Goal: Transaction & Acquisition: Purchase product/service

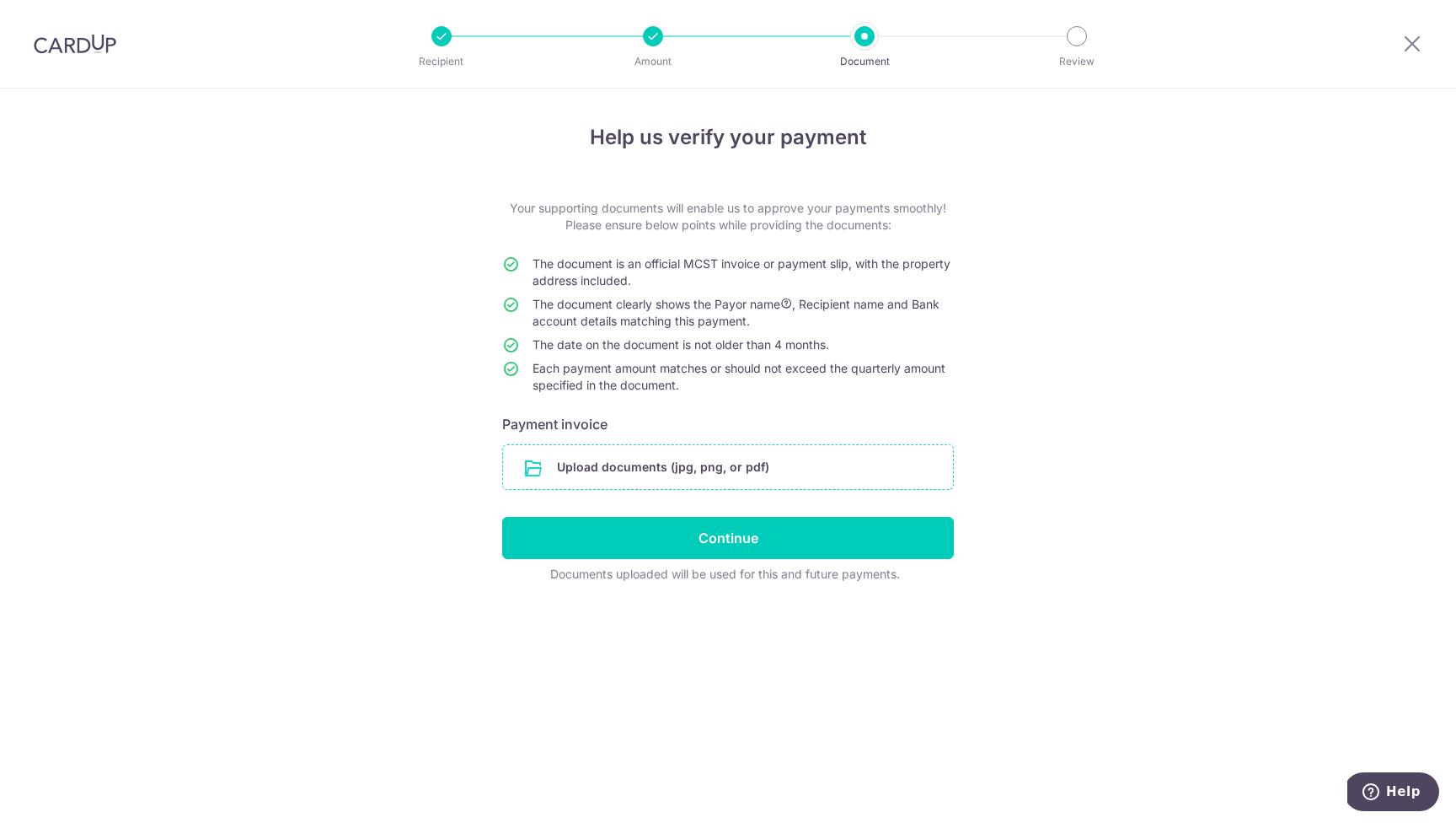
click at [702, 465] on input "file" at bounding box center [728, 467] width 450 height 44
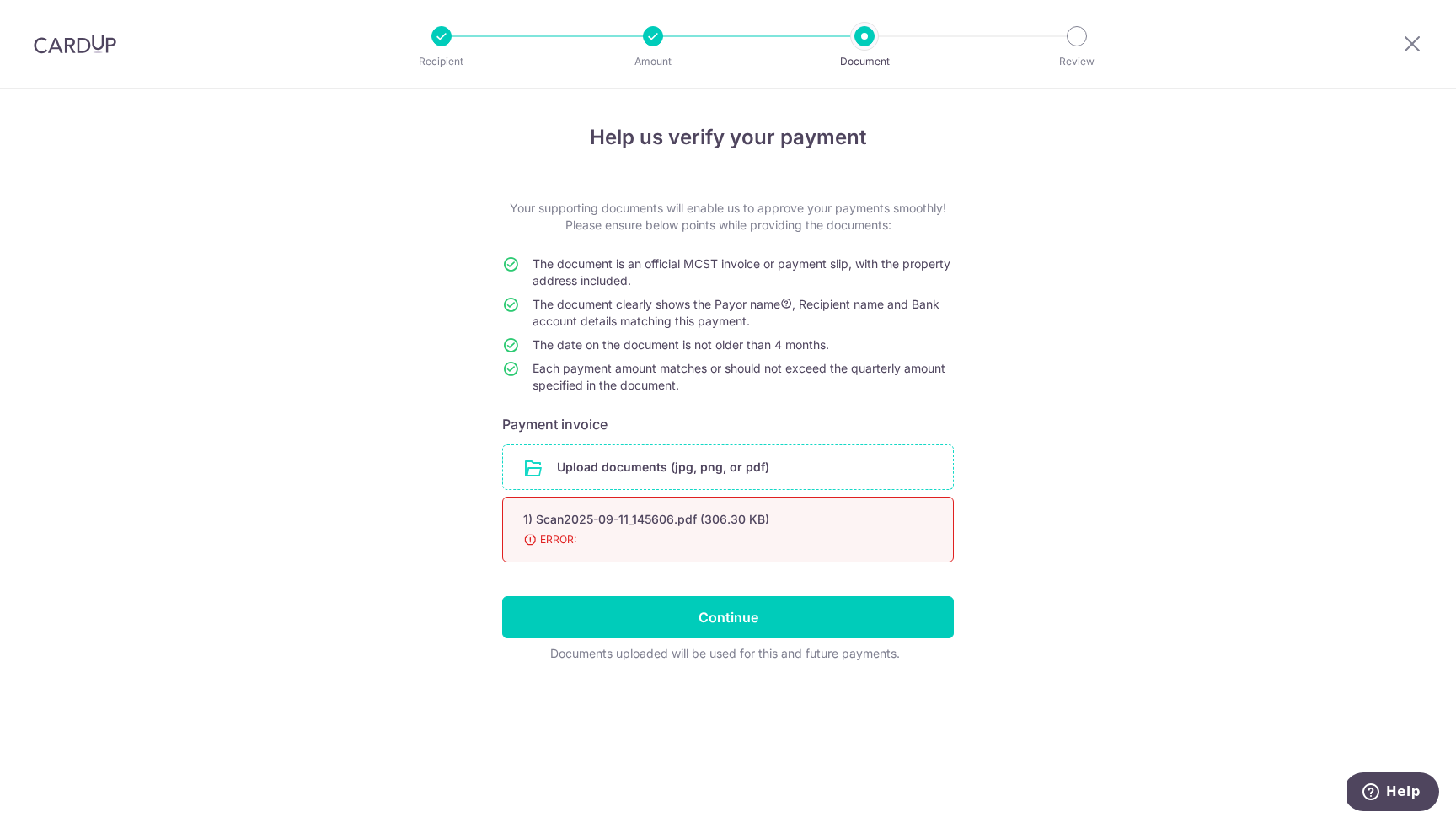
click at [794, 527] on div "1) Scan2025-09-11_145606.pdf (306.30 KB)" at bounding box center [707, 519] width 369 height 17
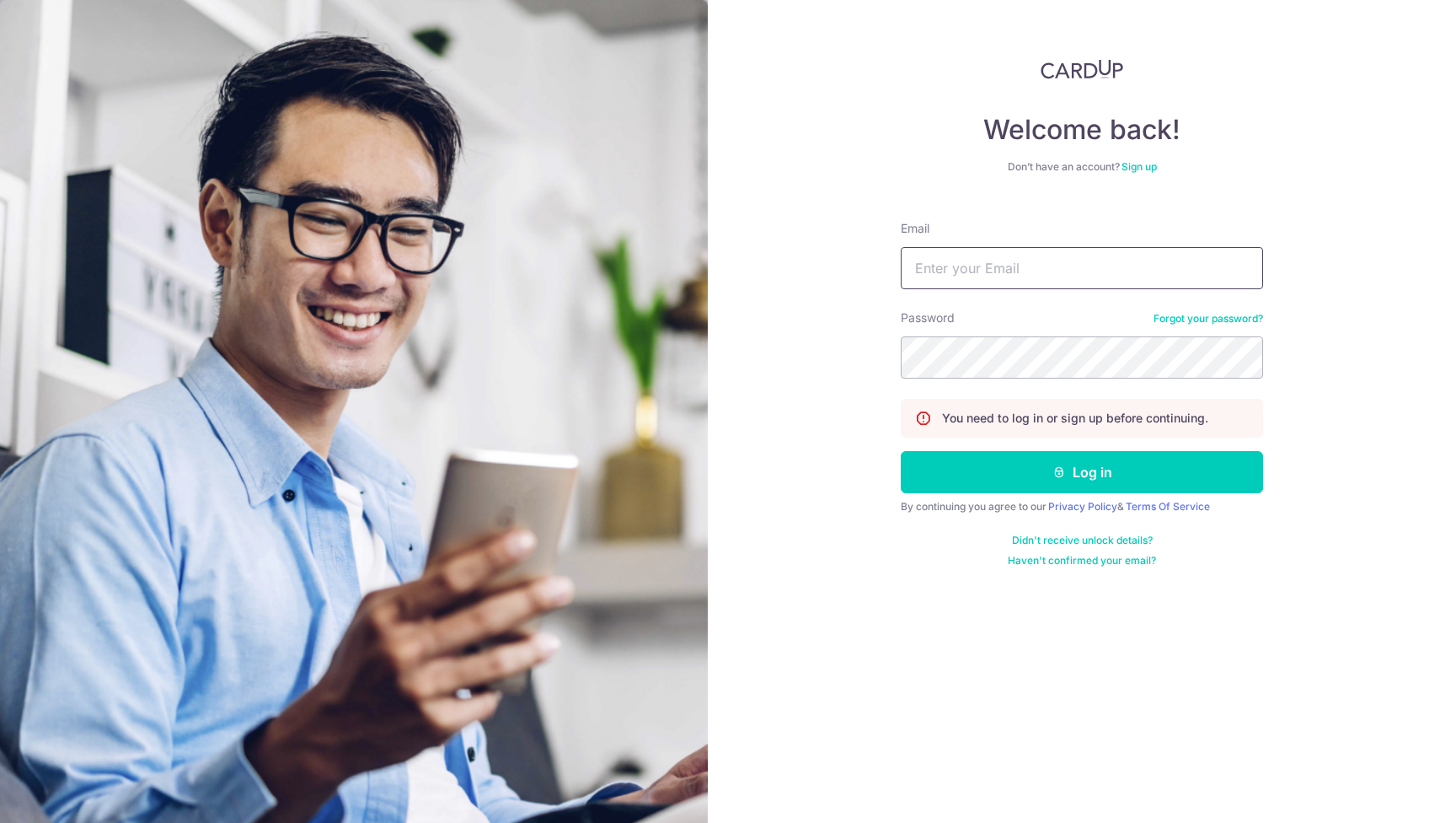
type input "tiongmin@yahoo.com"
click at [1082, 472] on button "Log in" at bounding box center [1082, 472] width 362 height 42
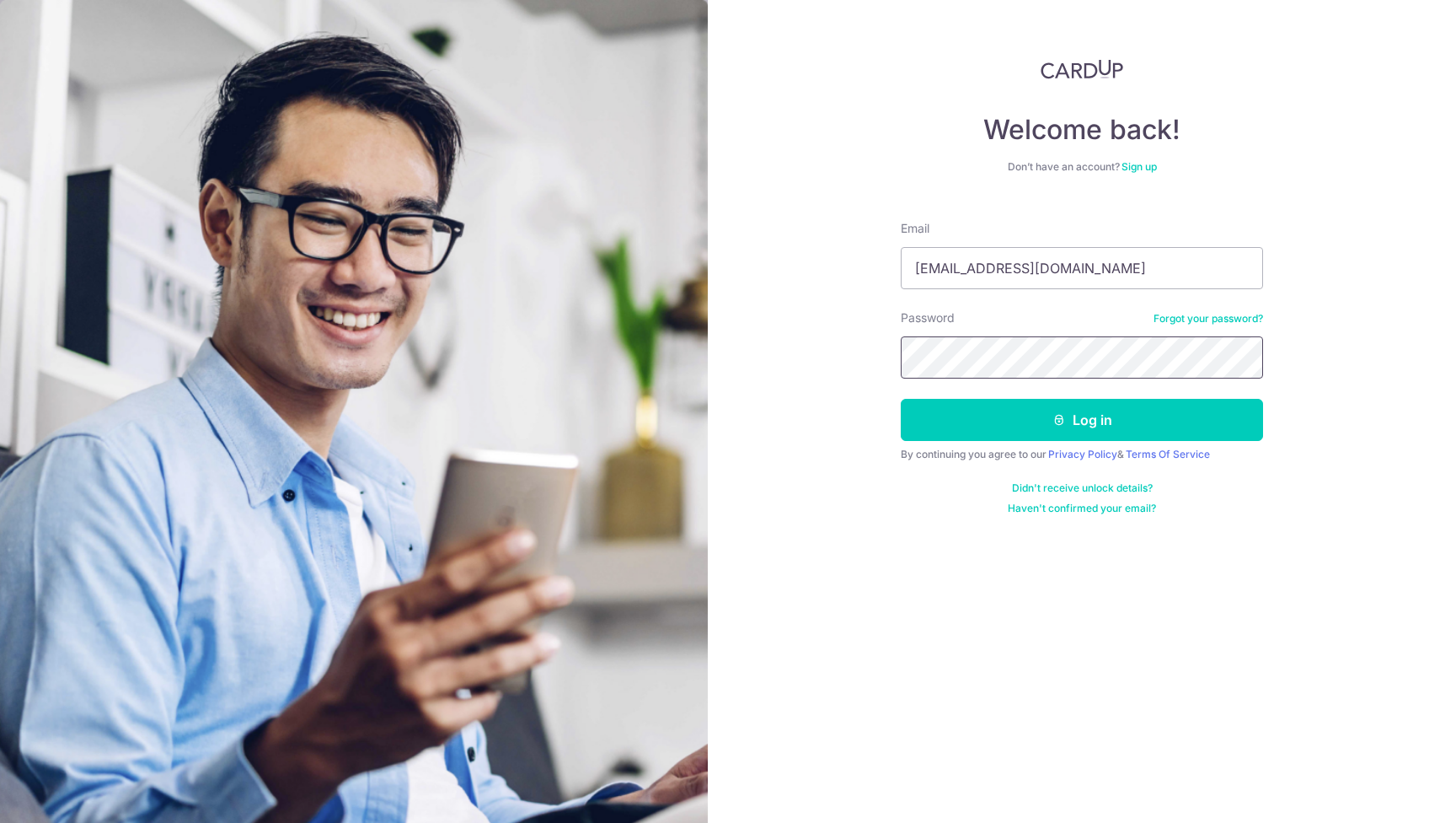
click at [1082, 420] on button "Log in" at bounding box center [1082, 419] width 362 height 42
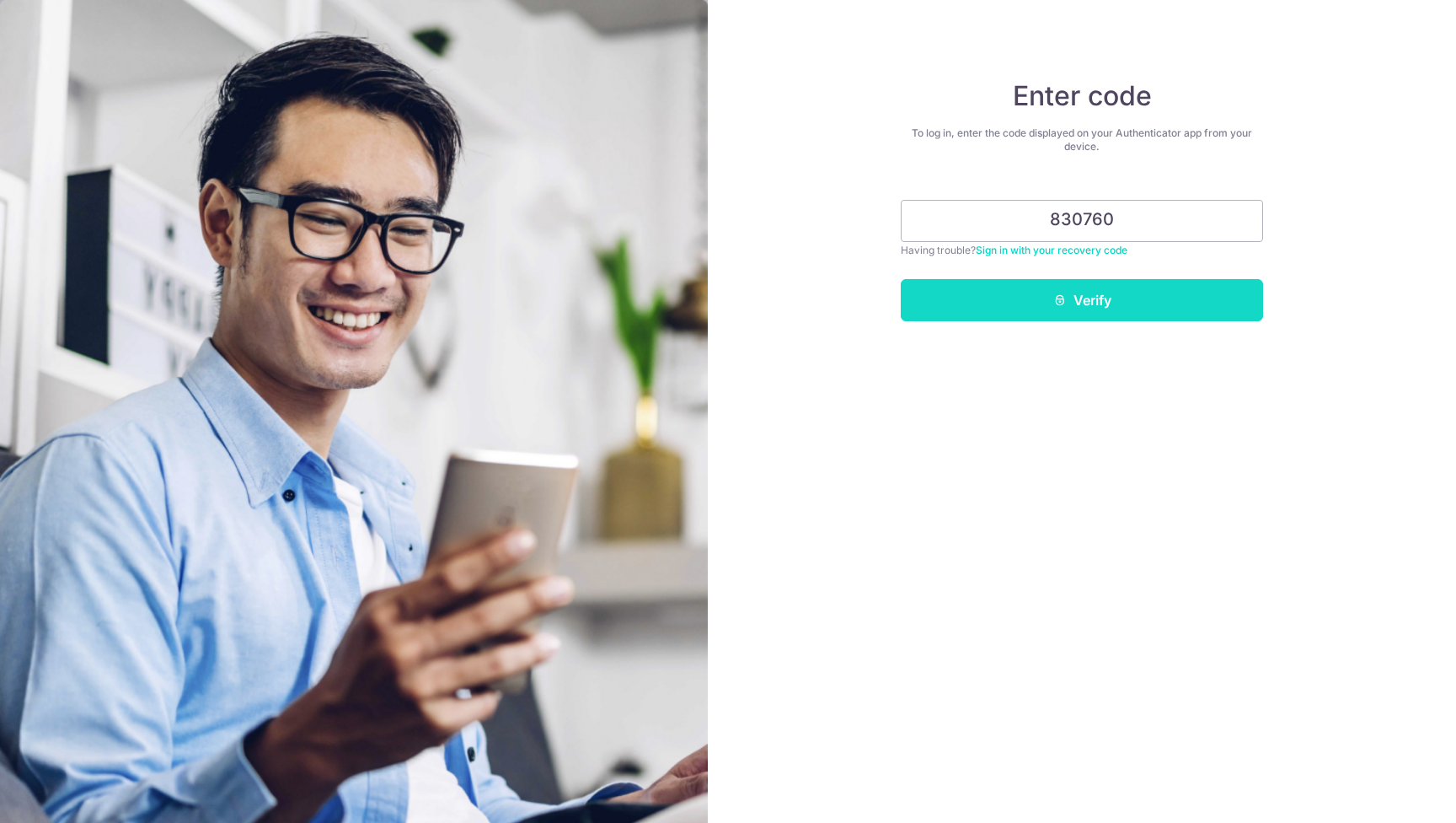
type input "830760"
click at [1129, 314] on button "Verify" at bounding box center [1082, 300] width 362 height 42
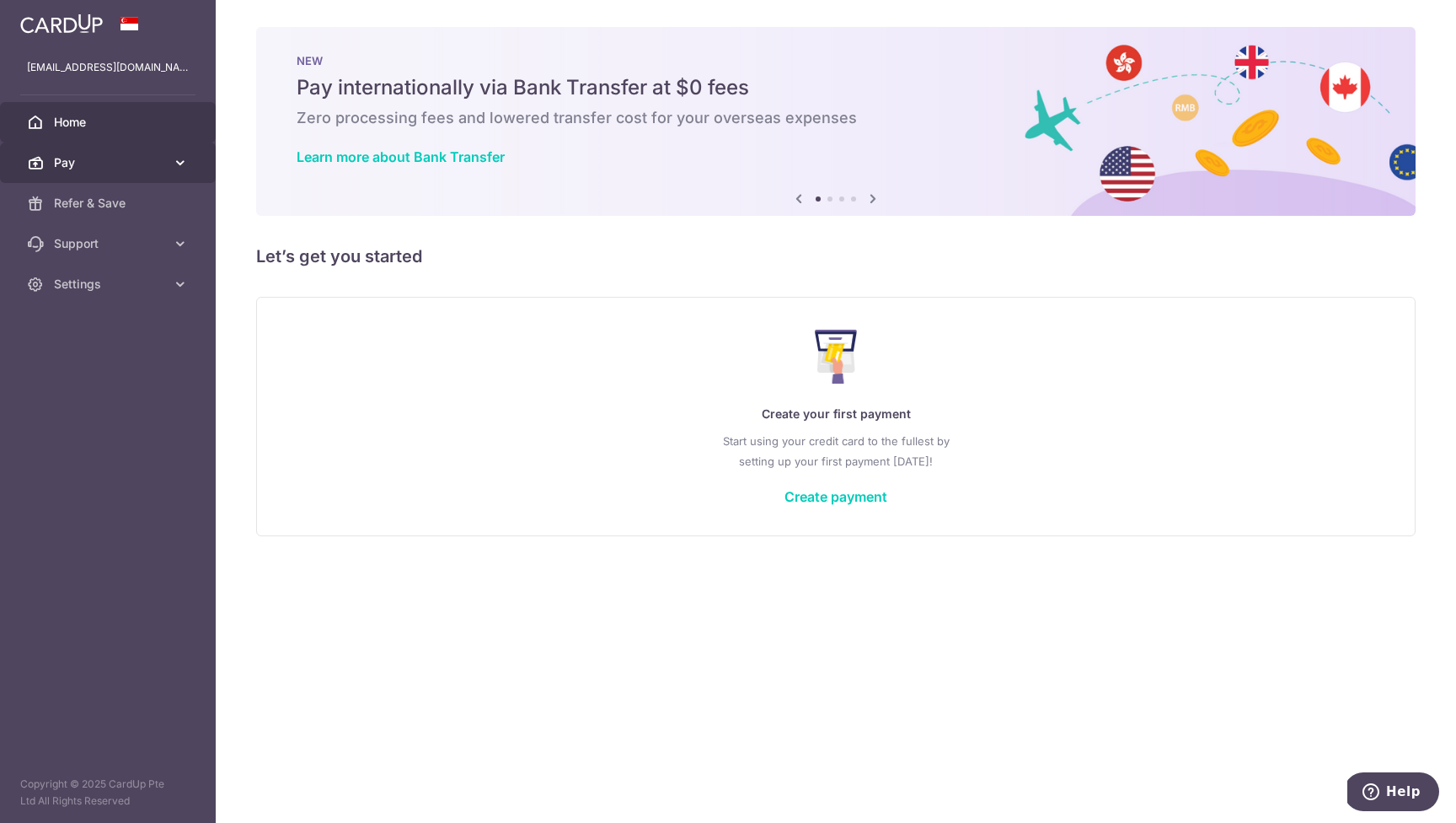
click at [87, 151] on link "Pay" at bounding box center [108, 162] width 215 height 40
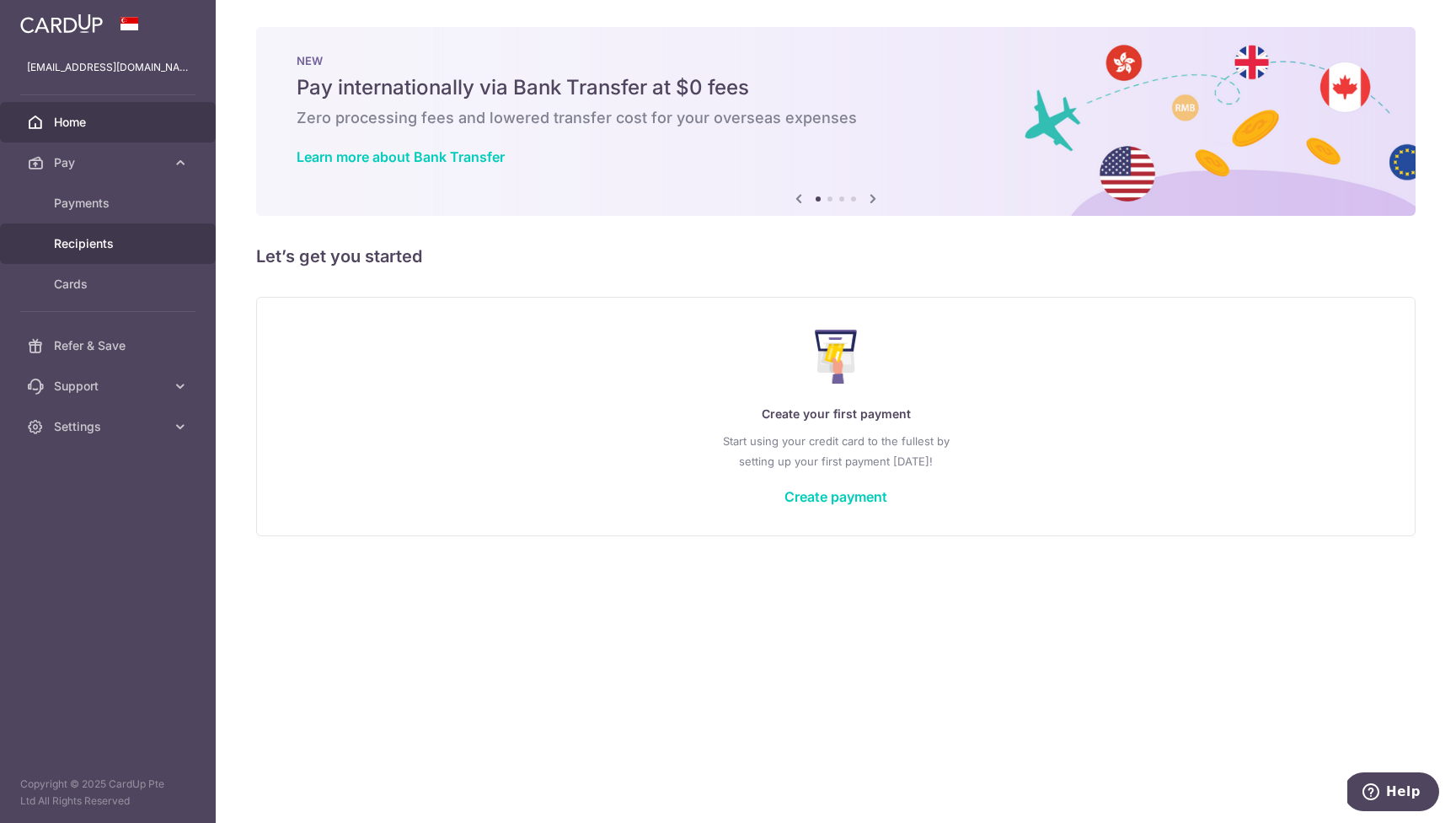
click at [102, 242] on span "Recipients" at bounding box center [109, 243] width 111 height 17
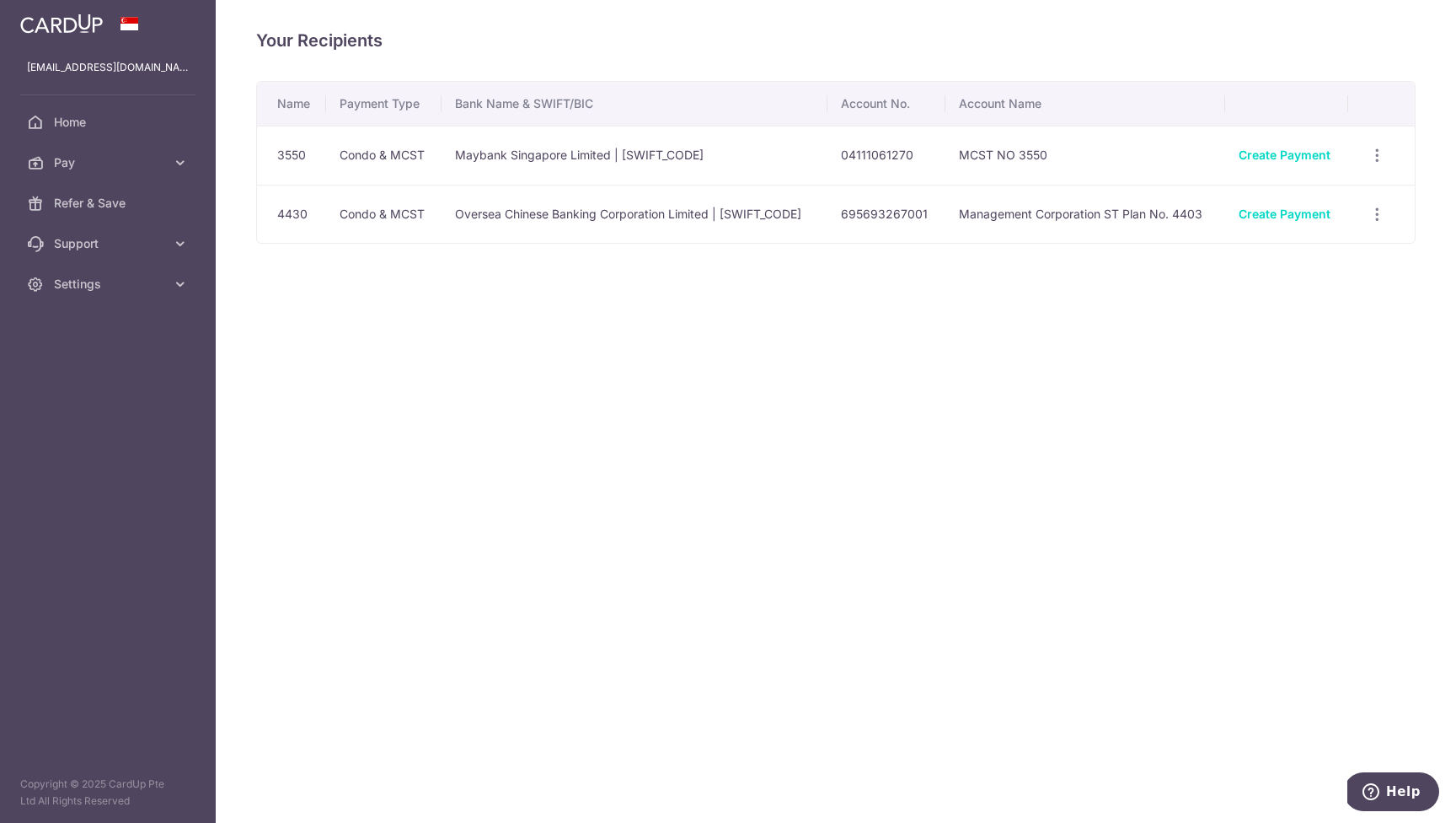
click at [560, 215] on td "Oversea Chinese Banking Corporation Limited | [SWIFT_CODE]" at bounding box center [634, 215] width 386 height 59
click at [1380, 215] on icon "button" at bounding box center [1378, 215] width 18 height 18
click at [1293, 259] on span "View/Edit" at bounding box center [1321, 260] width 115 height 21
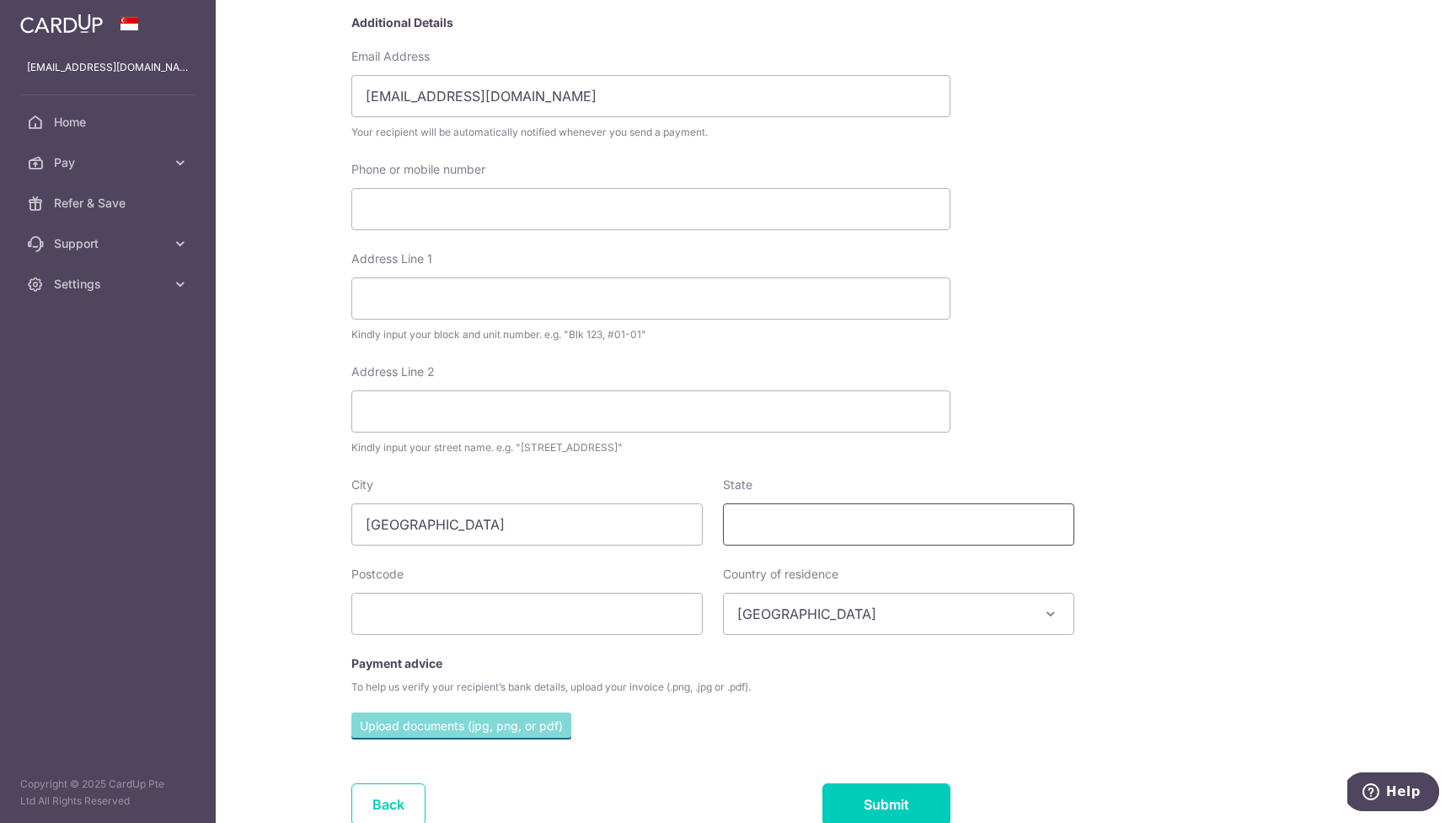
scroll to position [445, 0]
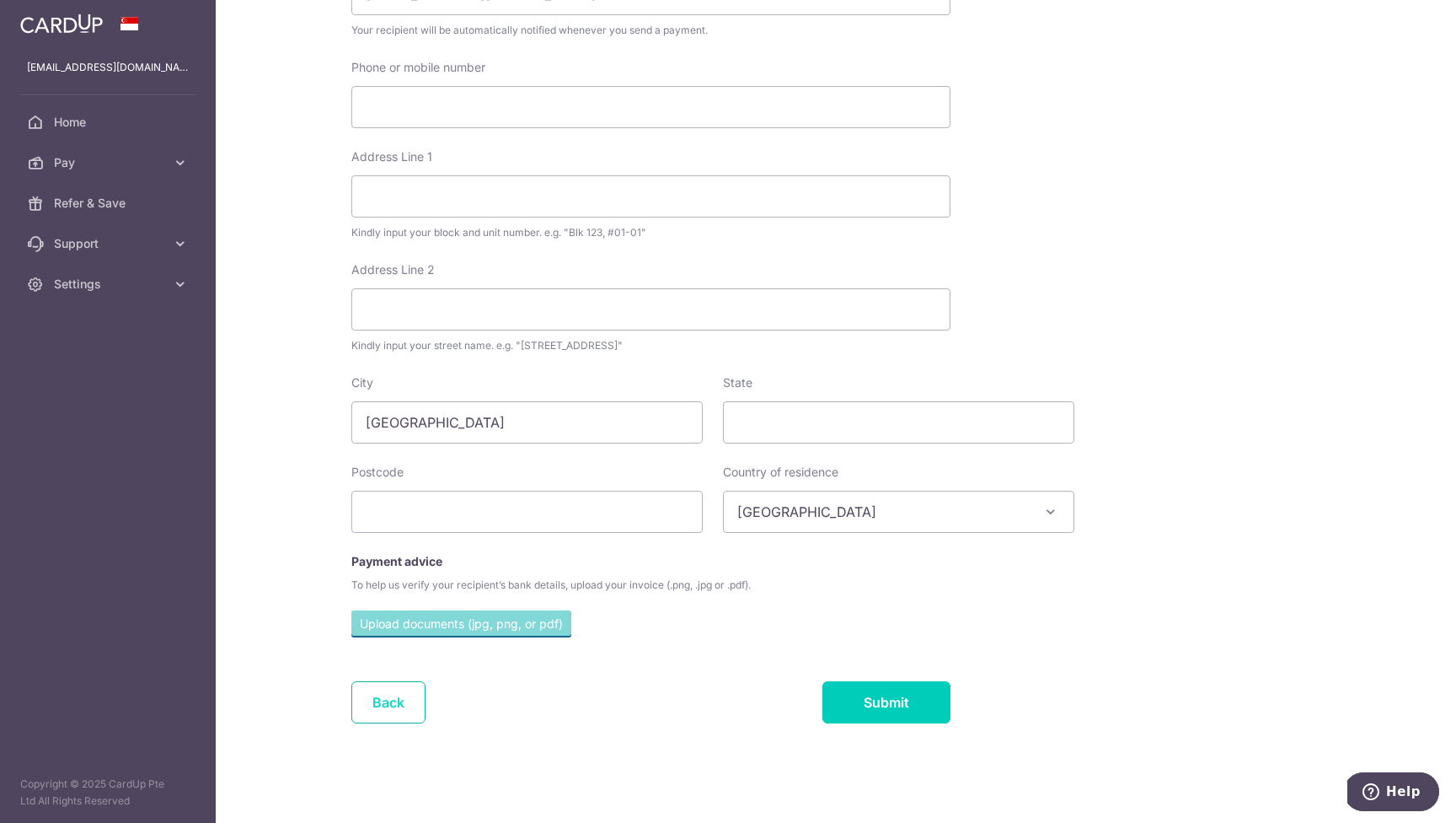
click at [397, 703] on link "Back" at bounding box center [388, 702] width 74 height 42
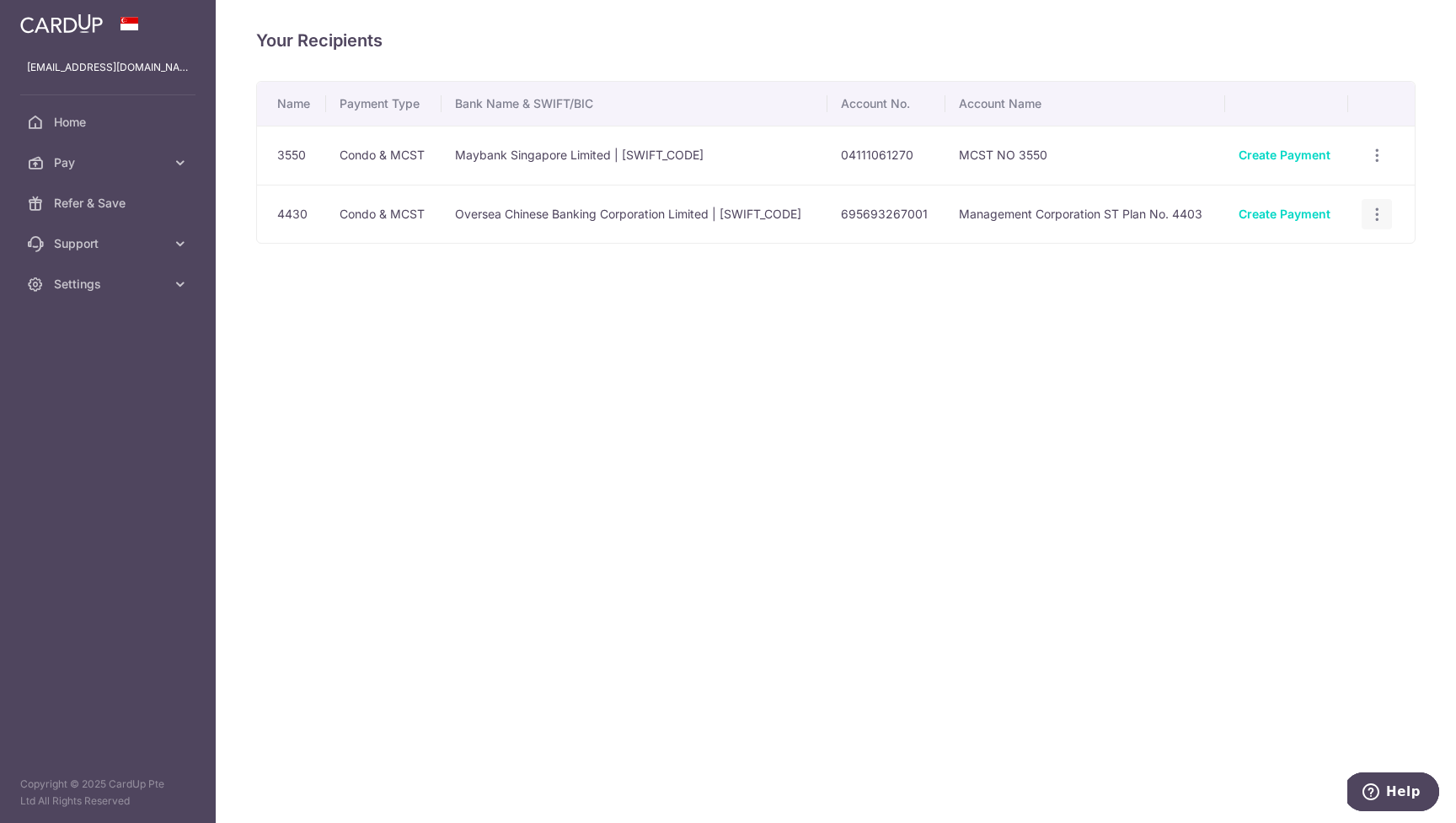
click at [1378, 215] on icon "button" at bounding box center [1378, 215] width 18 height 18
click at [1313, 255] on span "View/Edit" at bounding box center [1321, 260] width 115 height 21
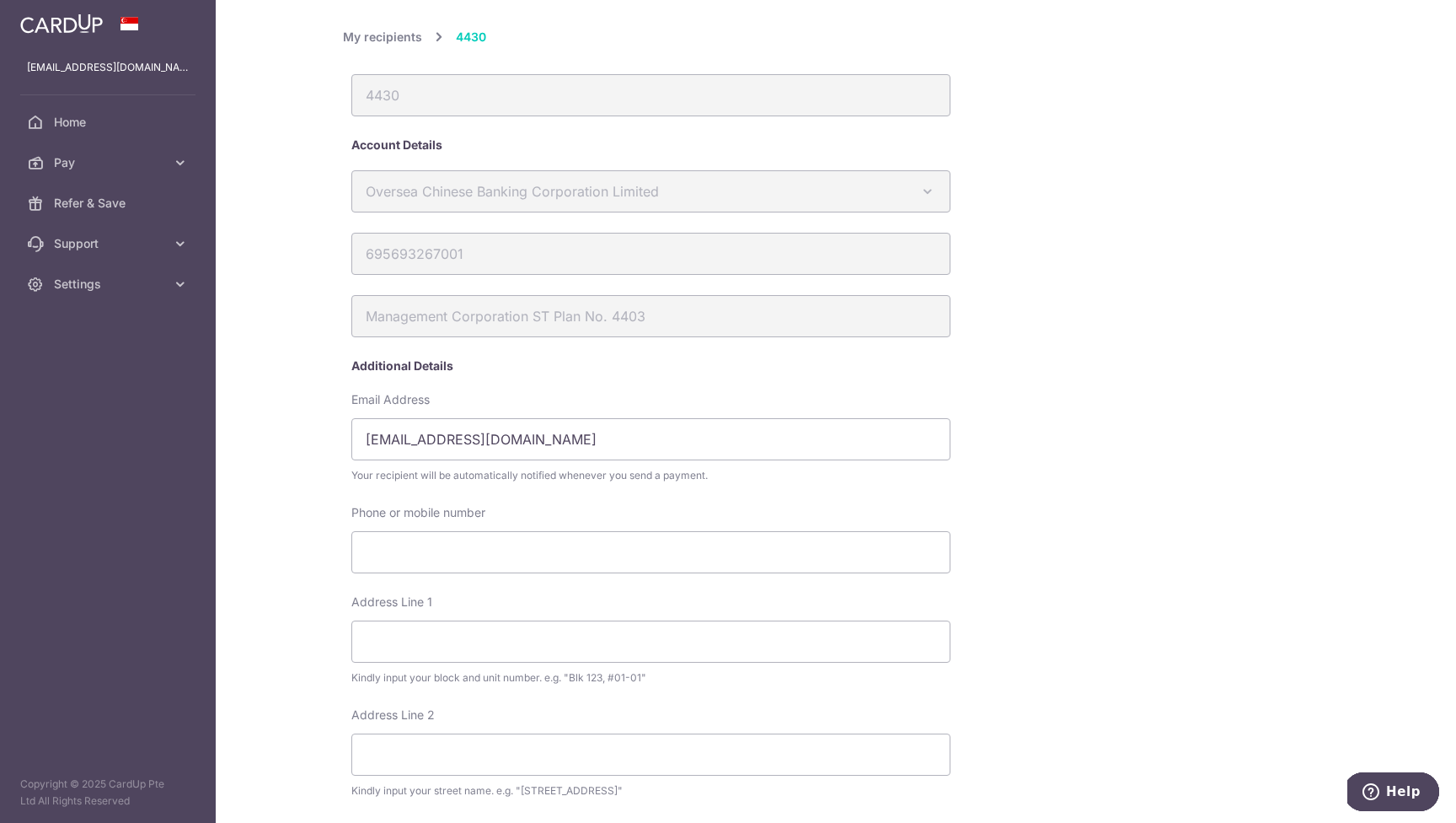
click at [375, 36] on link "My recipients" at bounding box center [382, 37] width 79 height 21
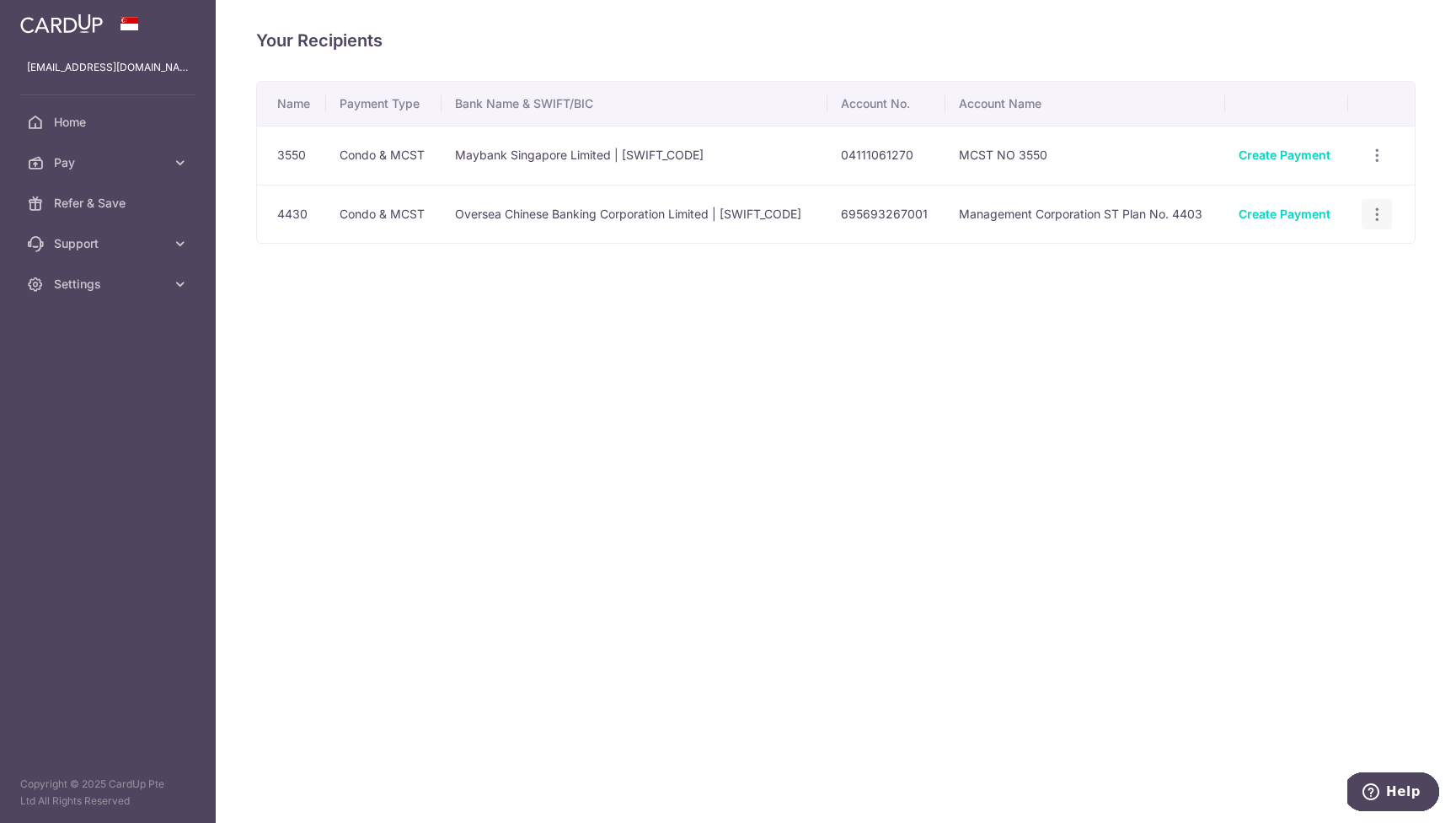
click at [1377, 215] on icon "button" at bounding box center [1378, 215] width 18 height 18
click at [1353, 295] on span "Linked Payments" at bounding box center [1317, 301] width 108 height 17
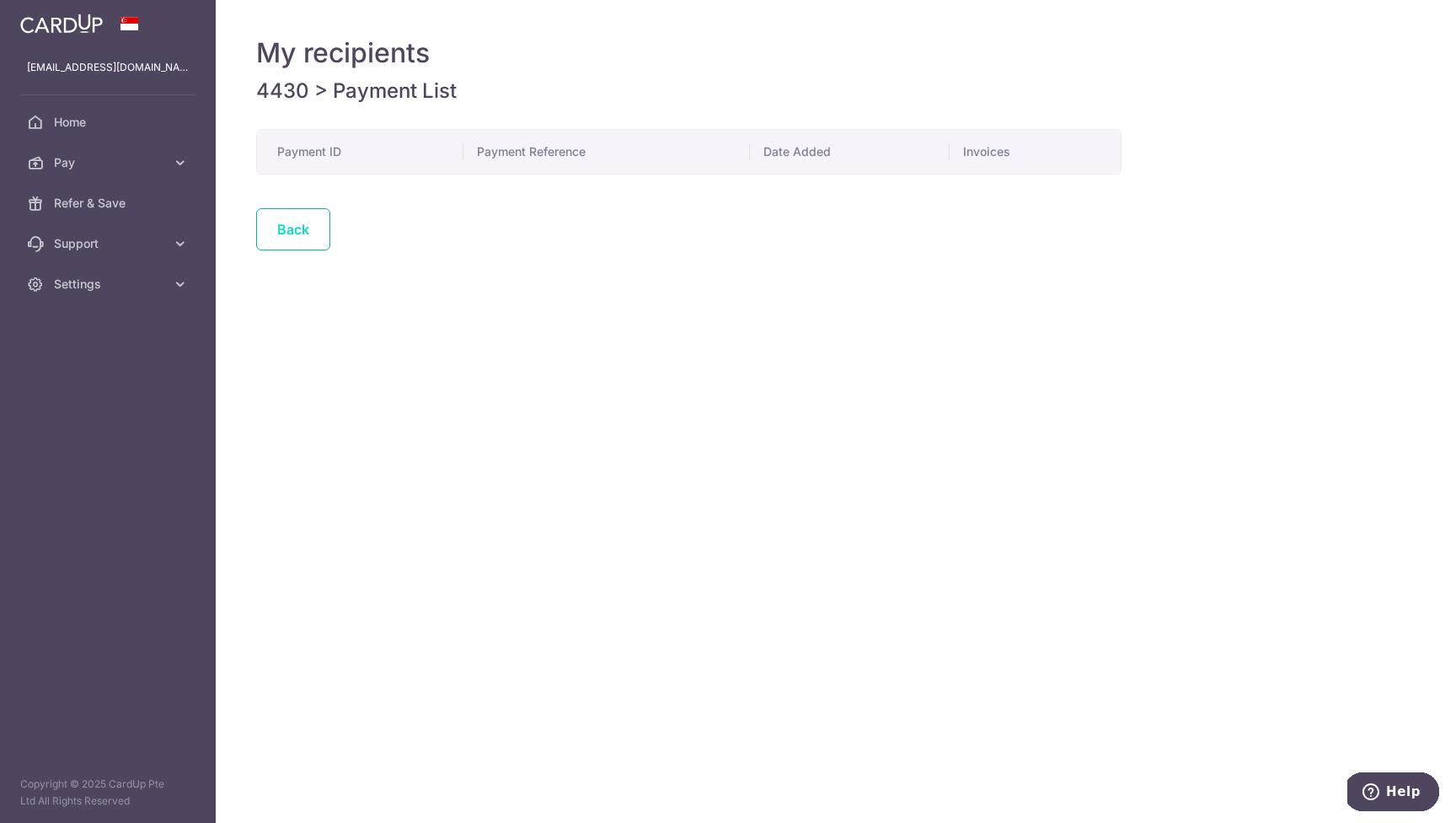
click at [301, 224] on link "Back" at bounding box center [293, 229] width 74 height 42
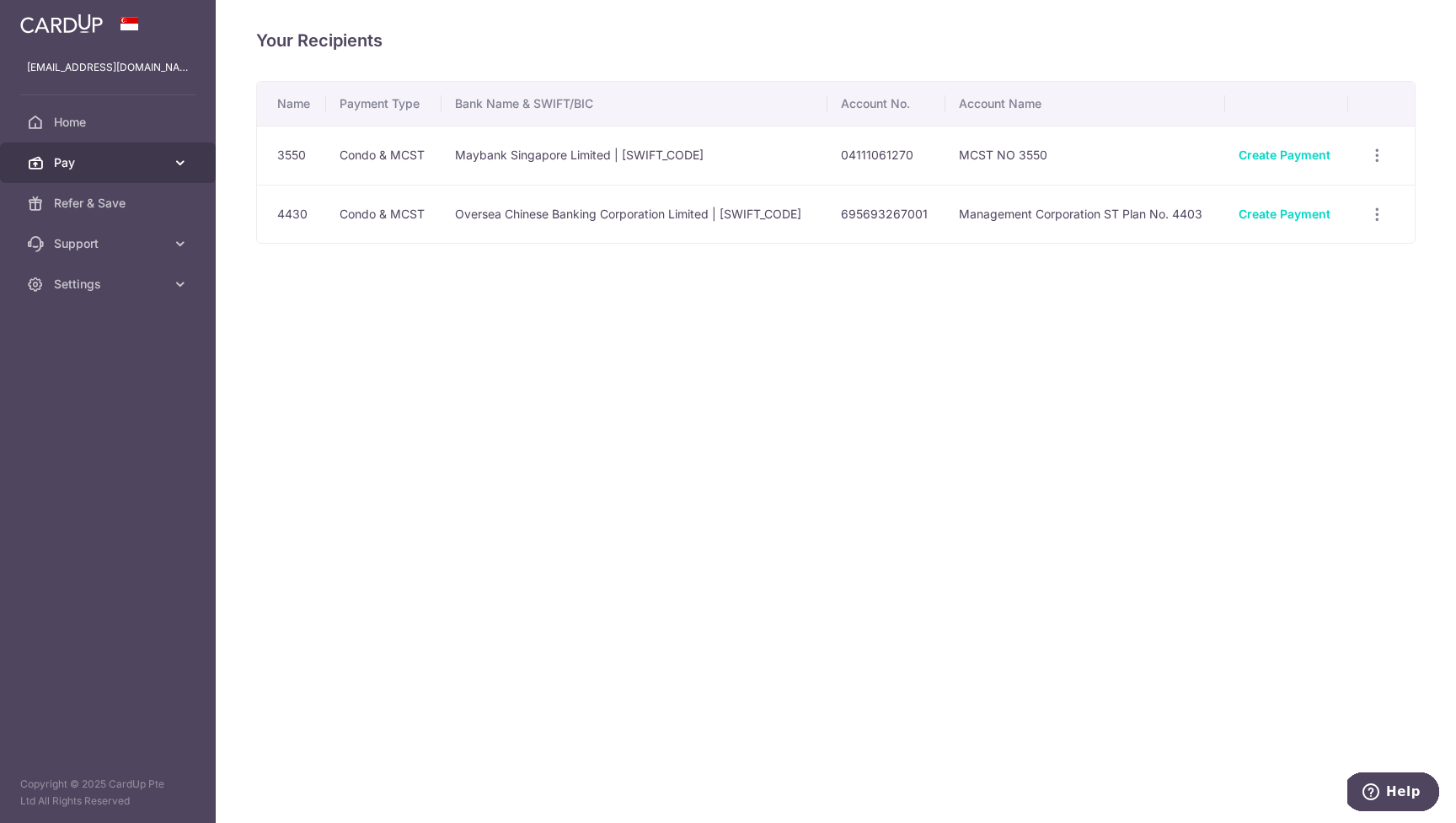
click at [65, 163] on span "Pay" at bounding box center [109, 162] width 111 height 17
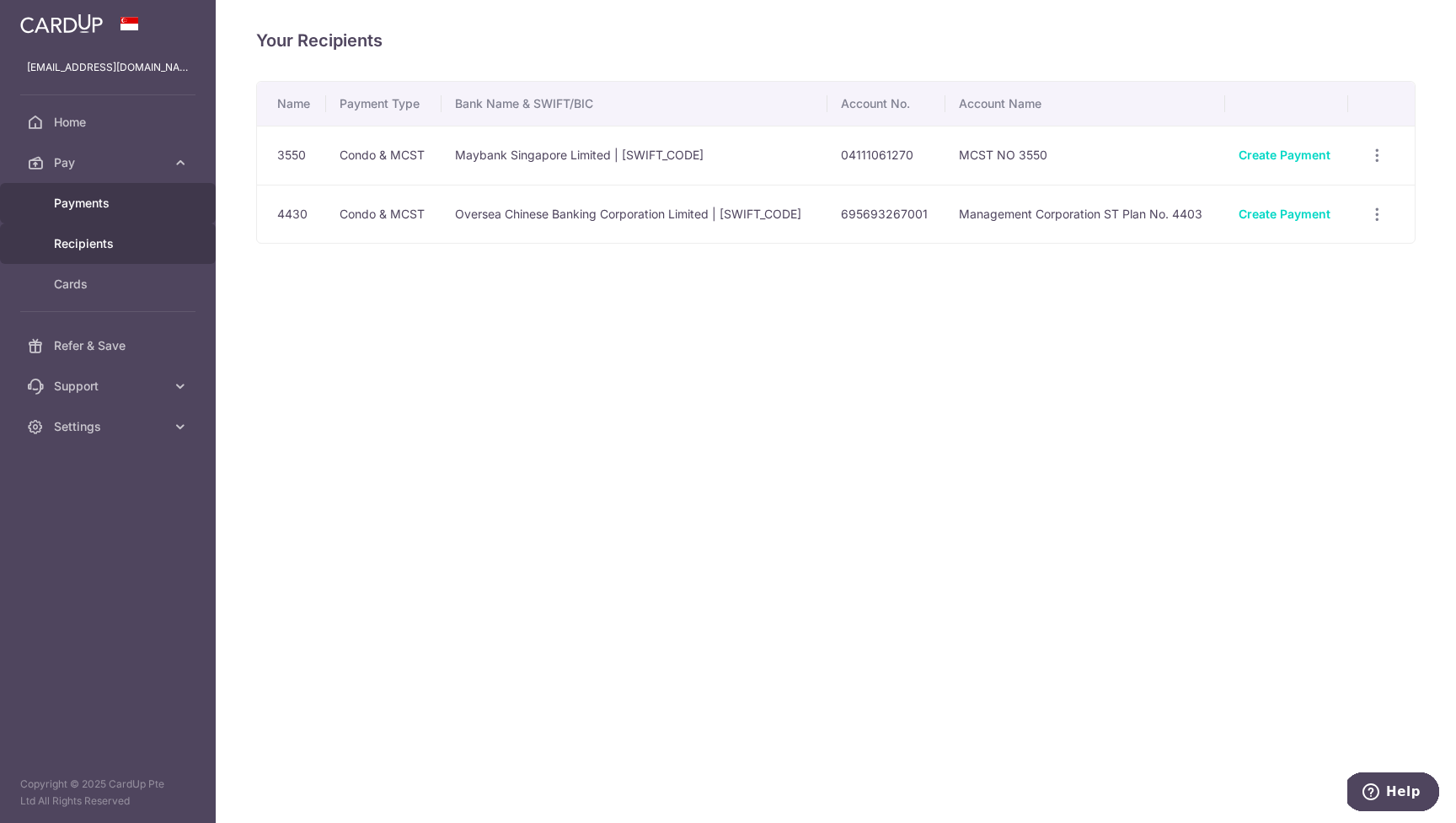
click at [104, 202] on span "Payments" at bounding box center [109, 203] width 111 height 17
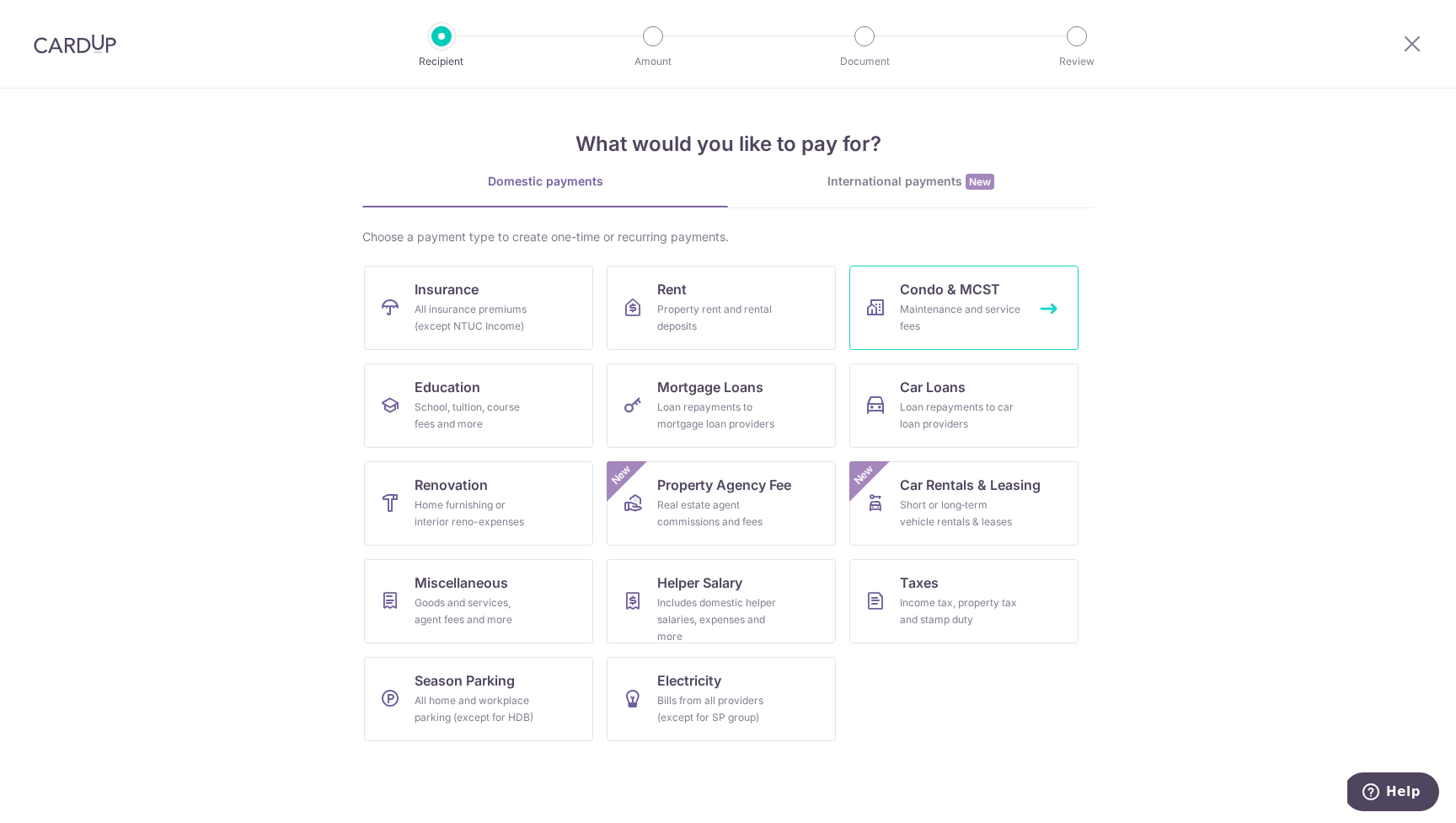
click at [981, 297] on span "Condo & MCST" at bounding box center [950, 289] width 100 height 21
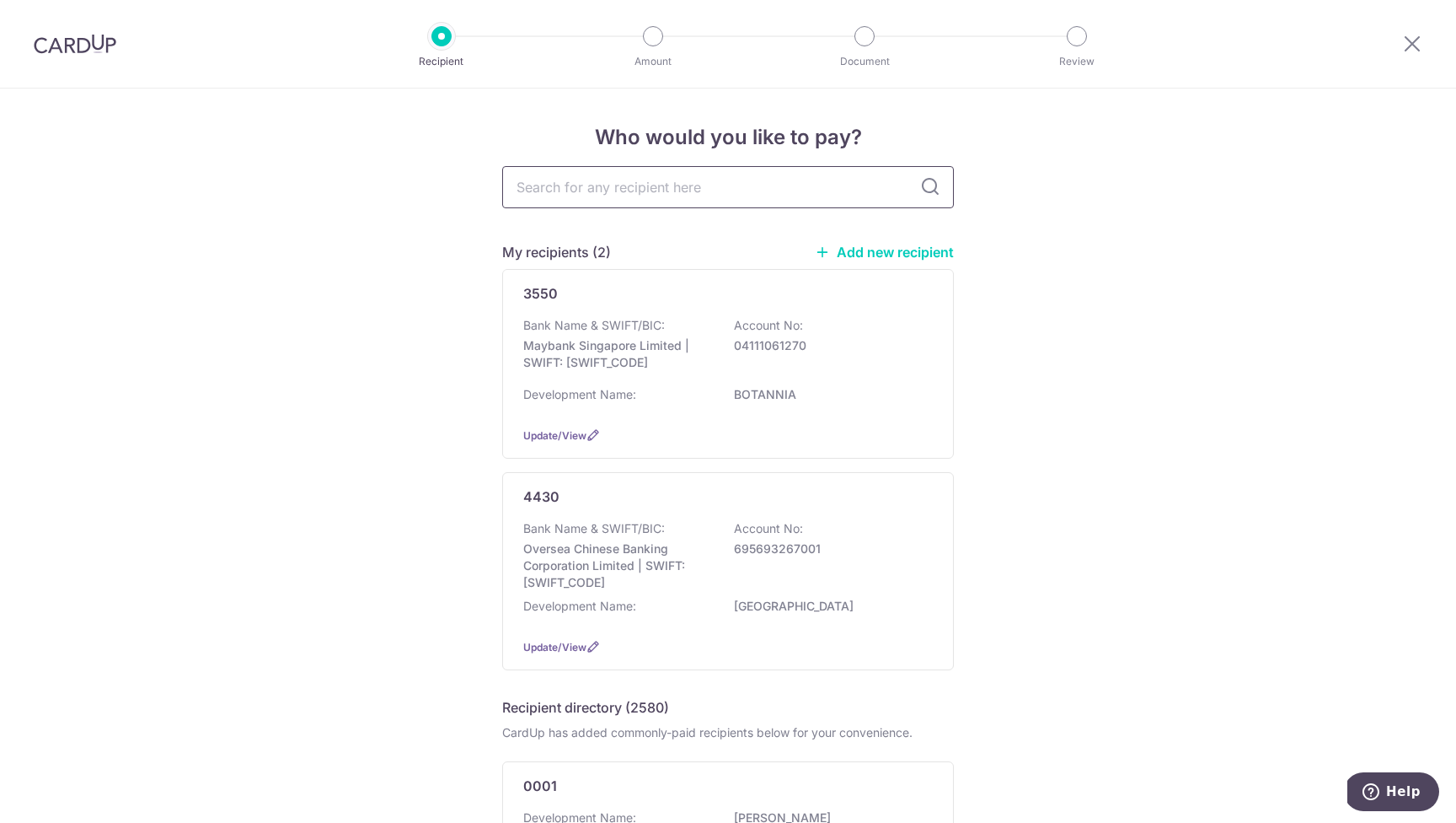
click at [663, 195] on input "text" at bounding box center [728, 187] width 452 height 42
type input "4403"
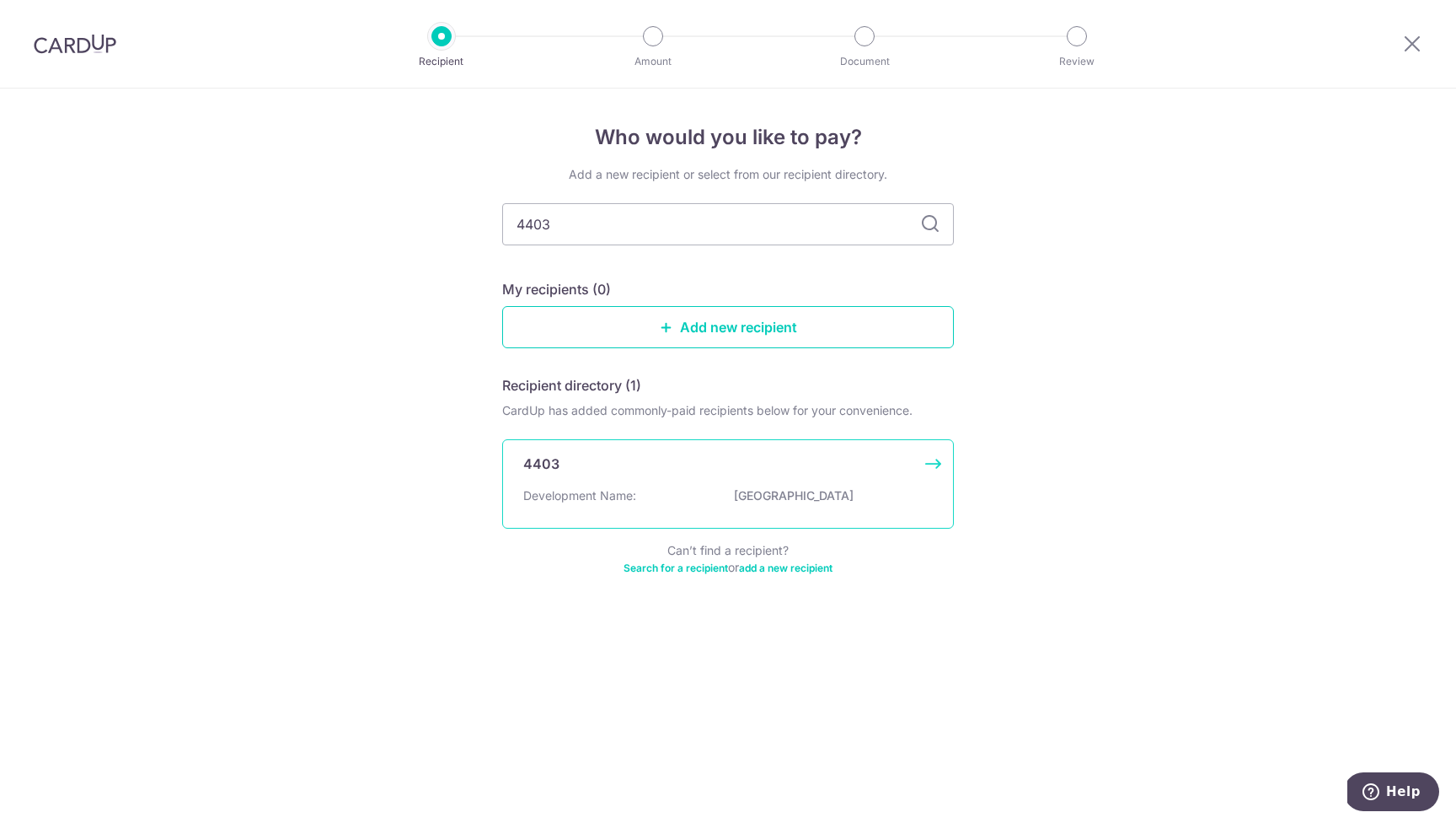
click at [591, 498] on p "Development Name:" at bounding box center [580, 495] width 113 height 17
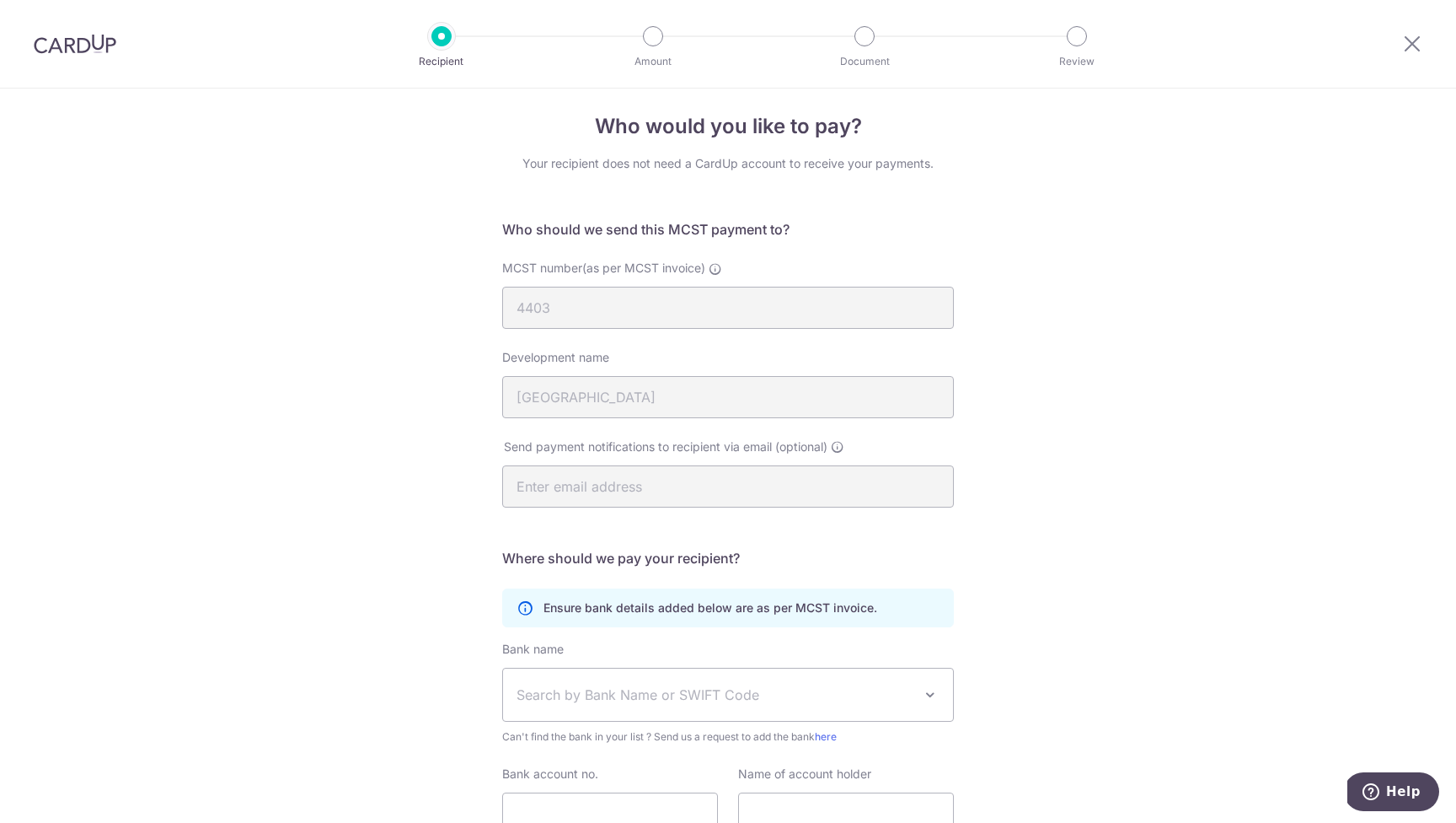
scroll to position [158, 0]
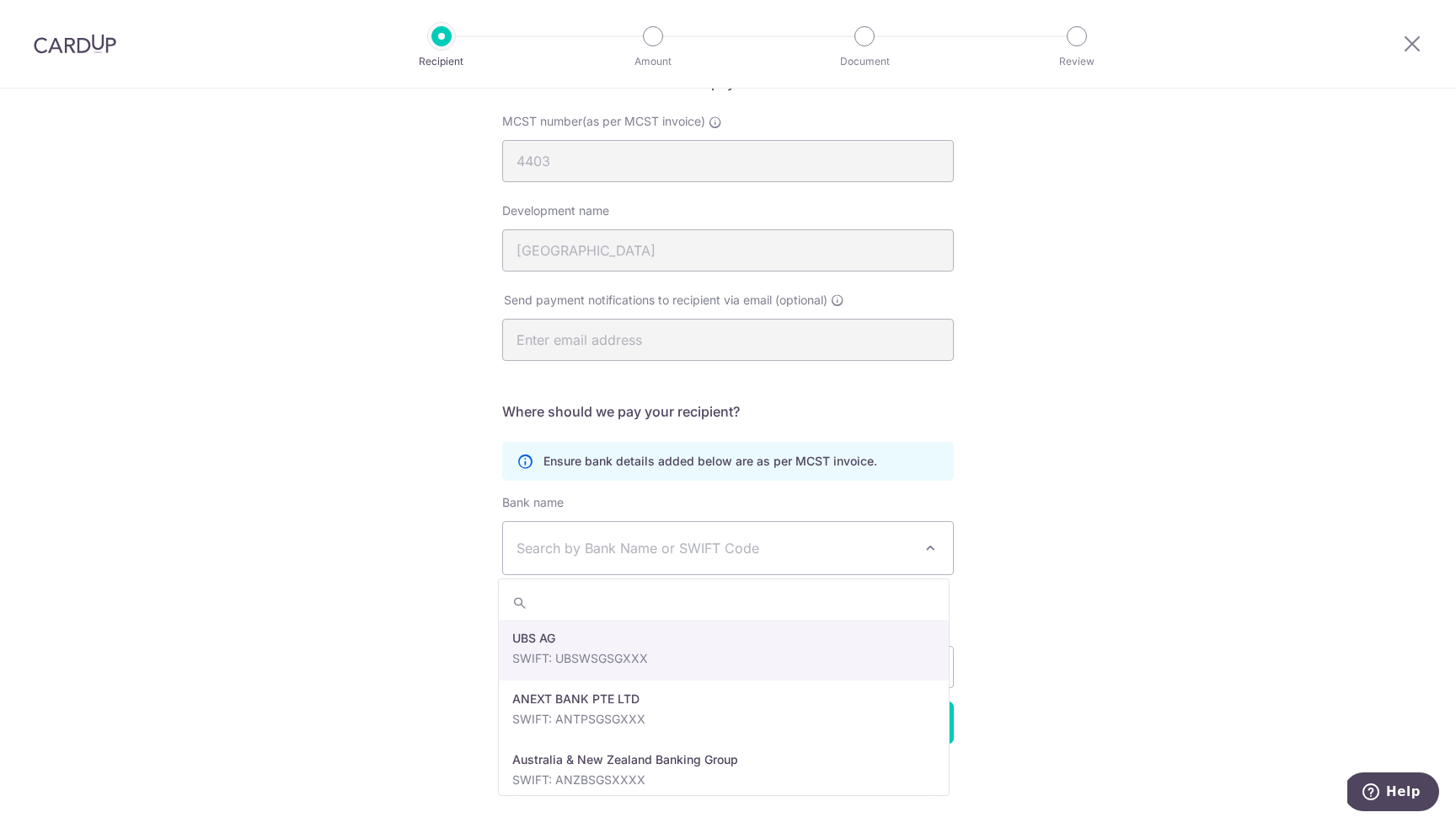
click at [902, 549] on span "Search by Bank Name or SWIFT Code" at bounding box center [715, 547] width 397 height 21
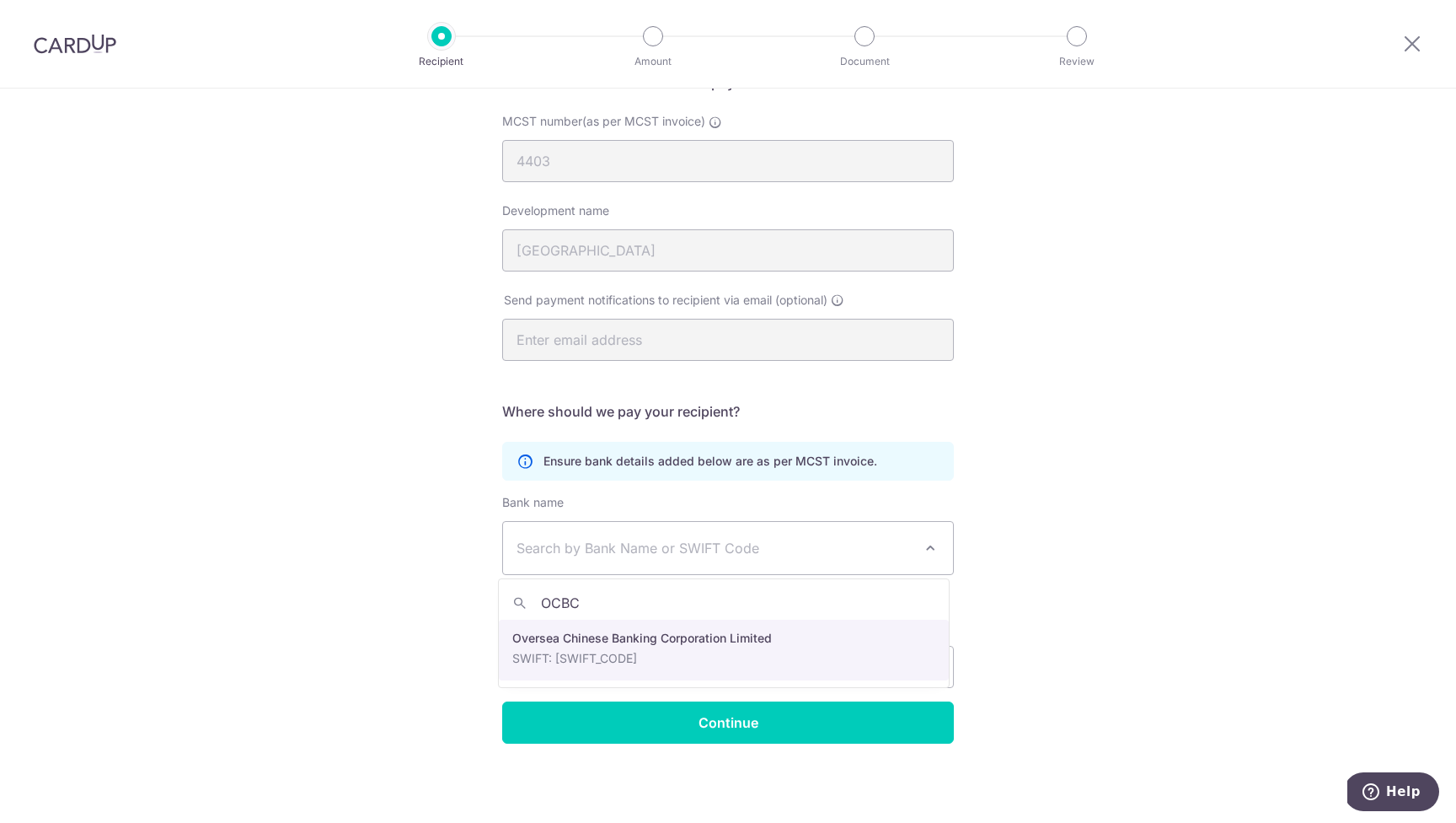
type input "OCBC"
select select "12"
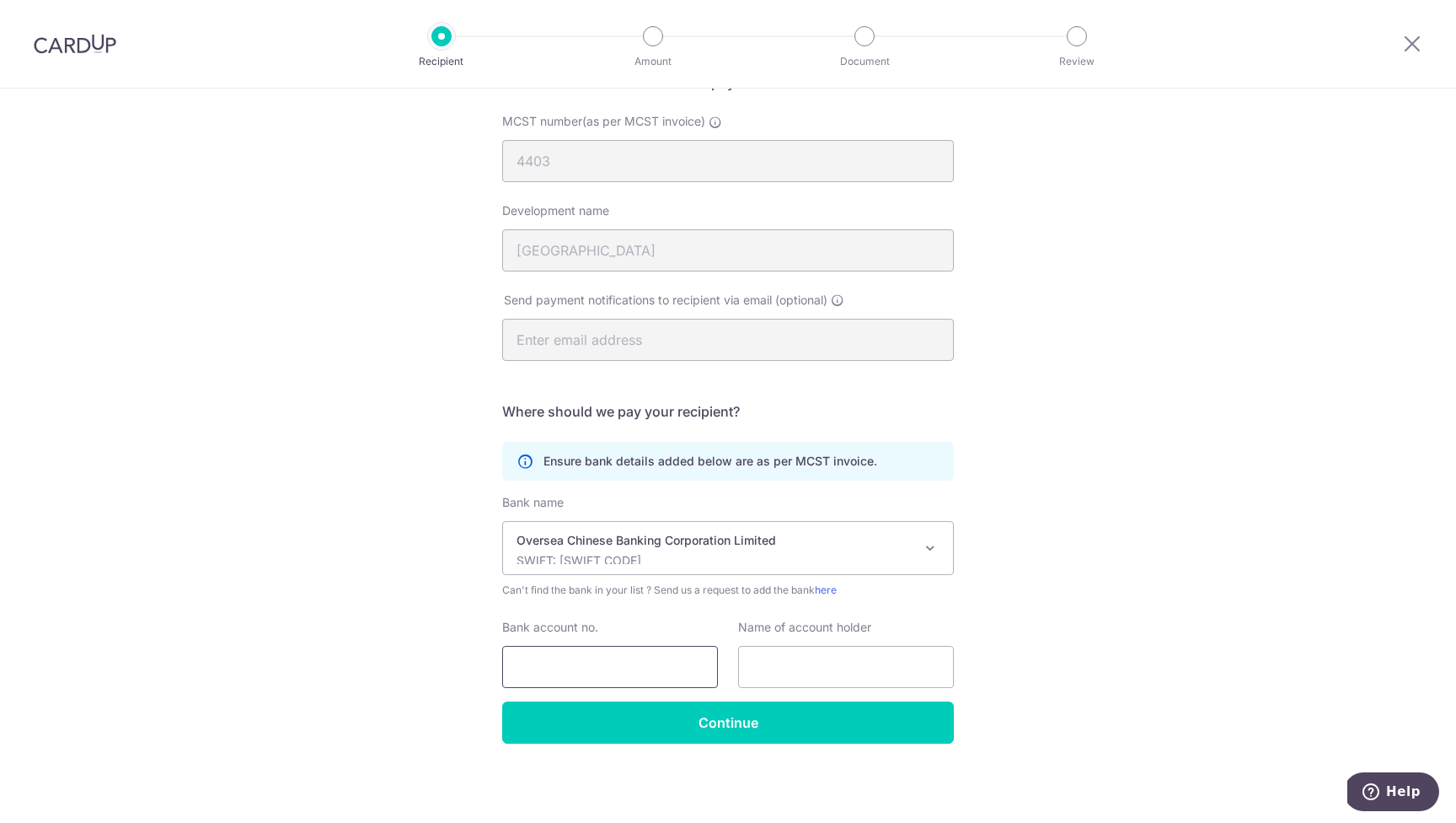
click at [572, 662] on input "Bank account no." at bounding box center [610, 667] width 215 height 42
paste input "695-693267-001,"
click at [545, 666] on input "695-693267-001," at bounding box center [610, 667] width 215 height 42
type input "695693267001"
click at [789, 667] on input "text" at bounding box center [846, 667] width 215 height 42
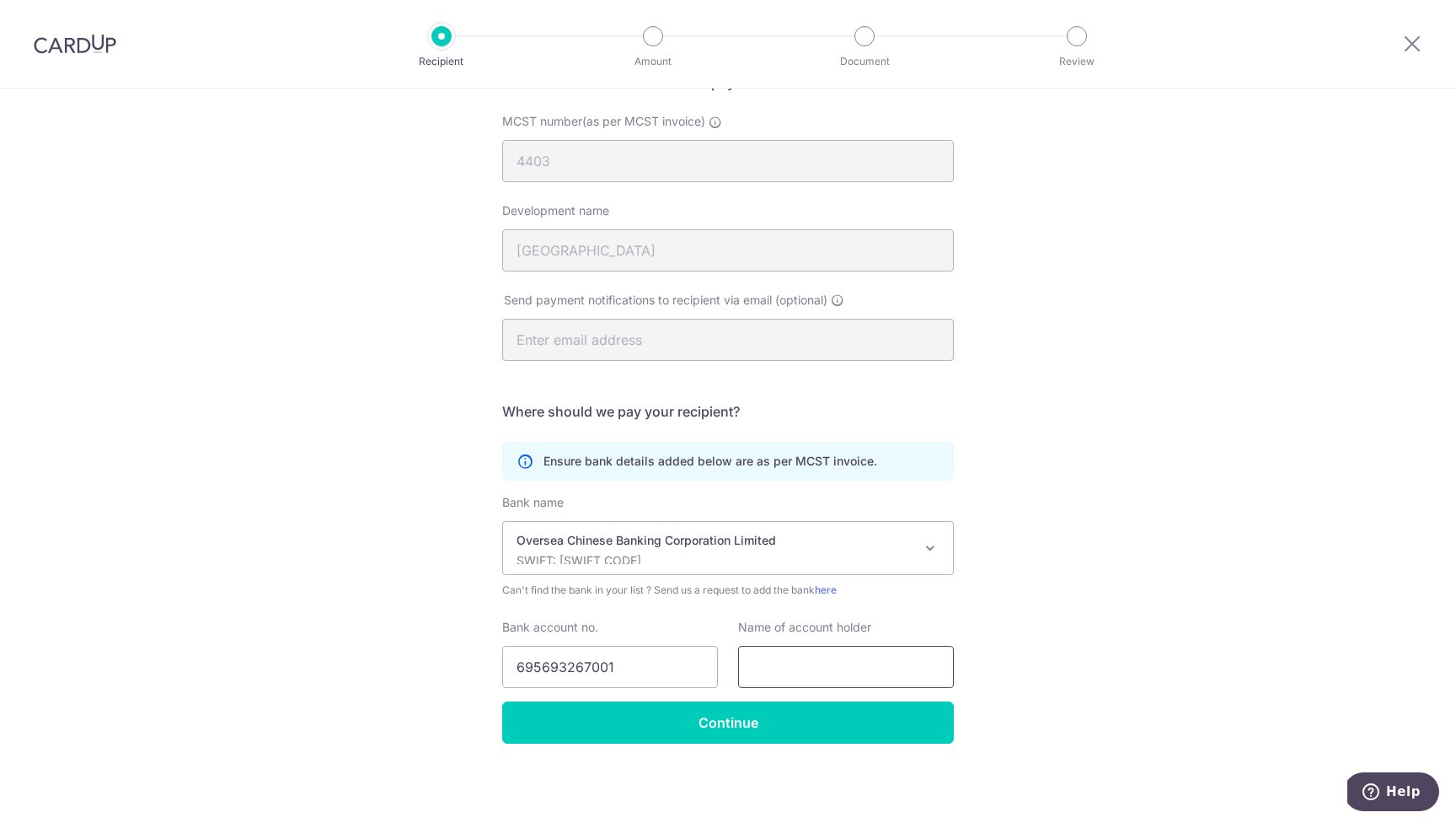
click at [769, 666] on input "text" at bounding box center [846, 667] width 215 height 42
paste input "MANAGEMENT CORPORATION ST PLAN NO. 4403"
type input "MANAGEMENT CORPORATION ST PLAN NO. 4403"
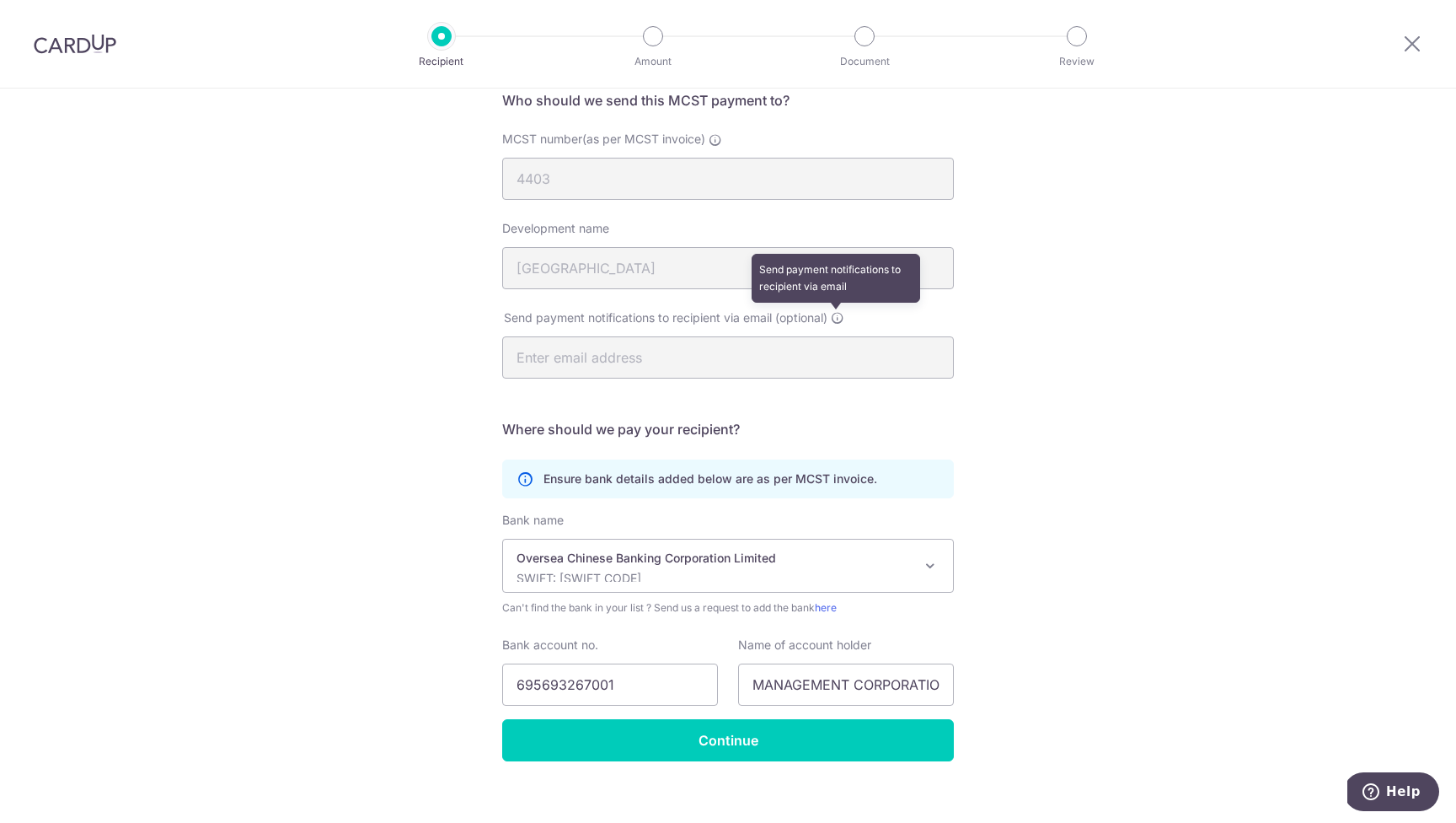
click at [840, 318] on icon at bounding box center [837, 318] width 13 height 13
click at [1342, 483] on div "Who would you like to pay? Your recipient does not need a CardUp account to rec…" at bounding box center [728, 395] width 1456 height 892
click at [772, 741] on input "Continue" at bounding box center [728, 740] width 452 height 42
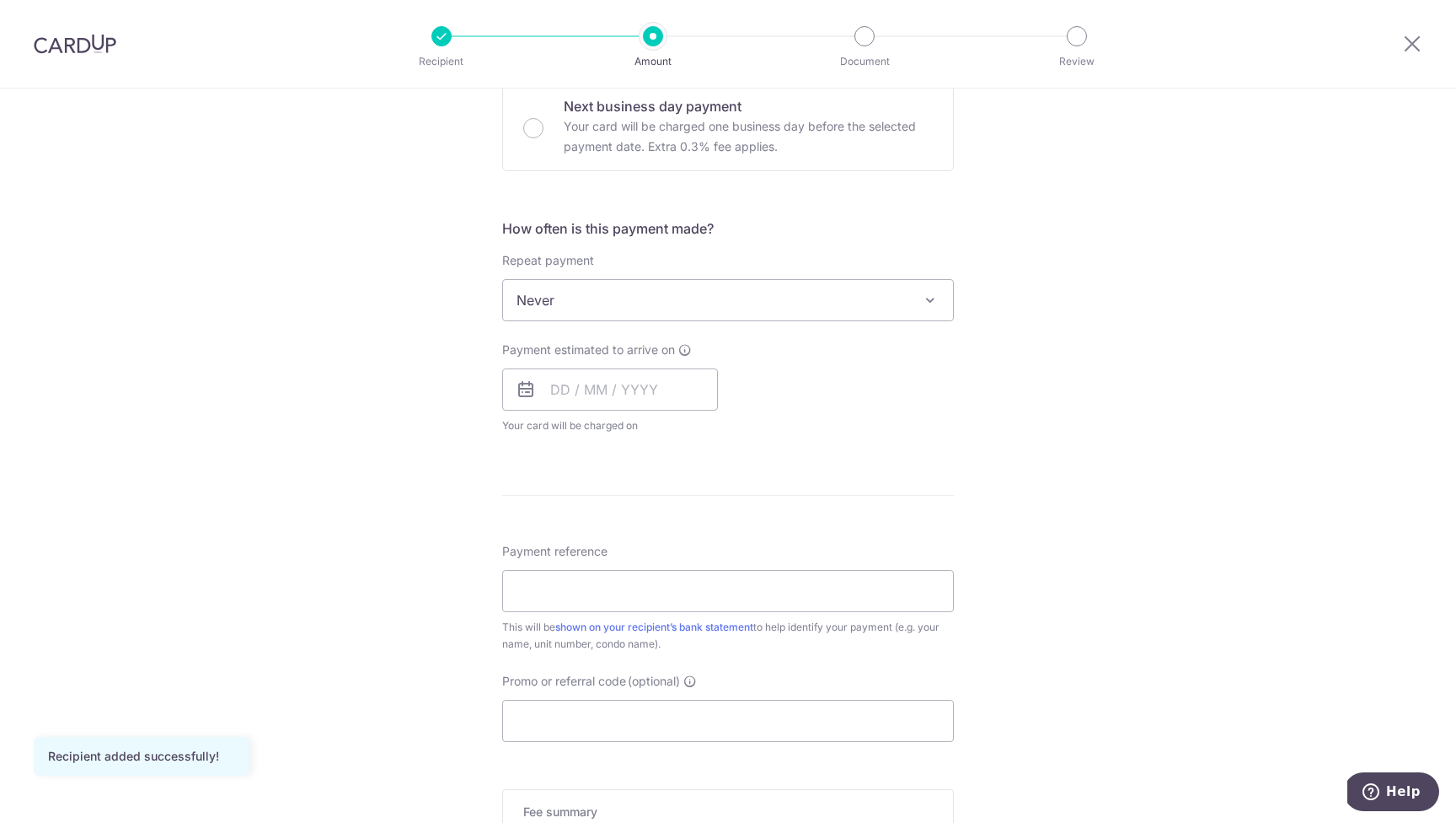
scroll to position [417, 0]
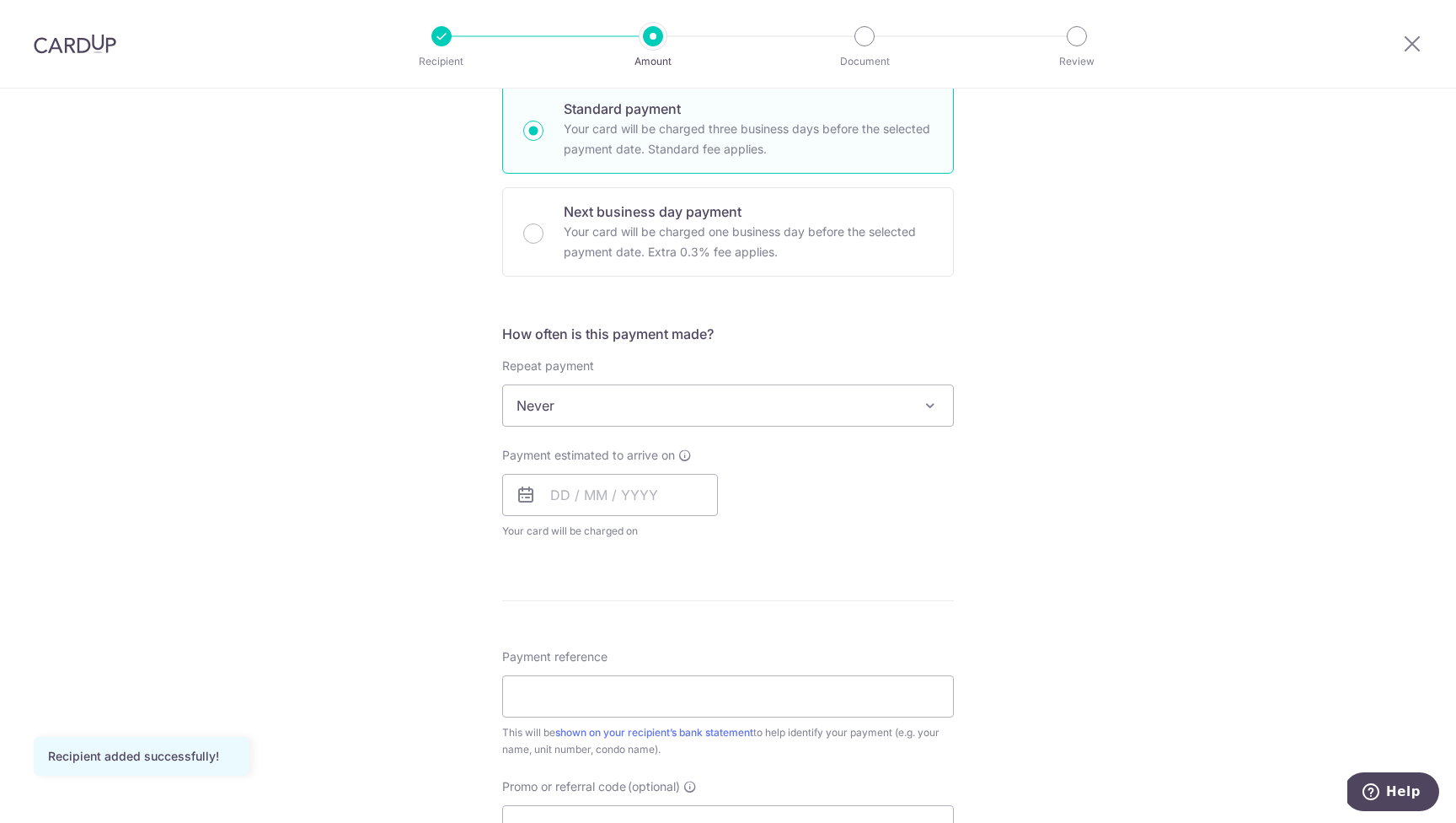
click at [1393, 796] on span "Help" at bounding box center [1403, 792] width 35 height 15
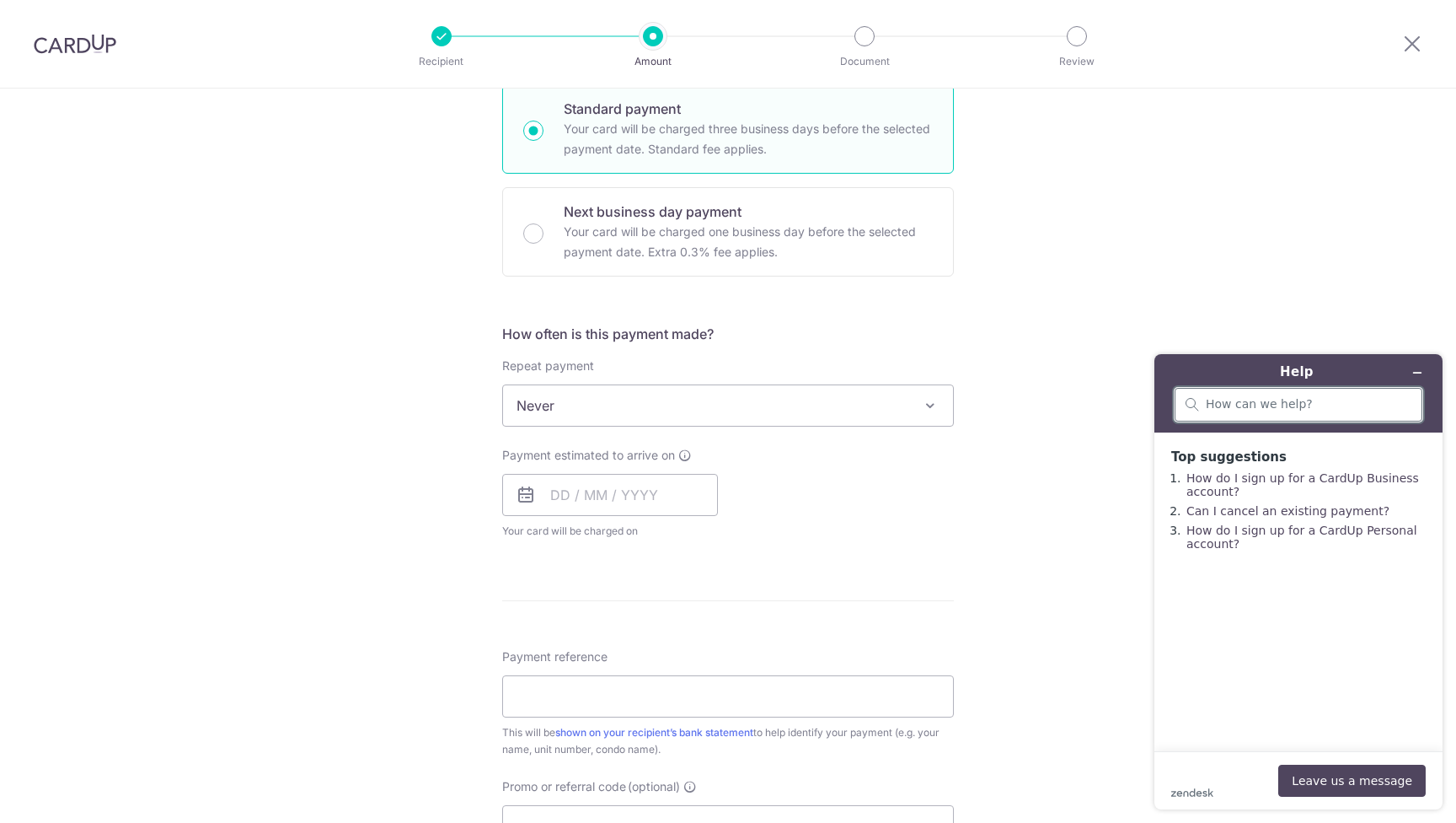
click at [1275, 407] on input "search" at bounding box center [1308, 404] width 205 height 15
type input "how do i delete a payee?"
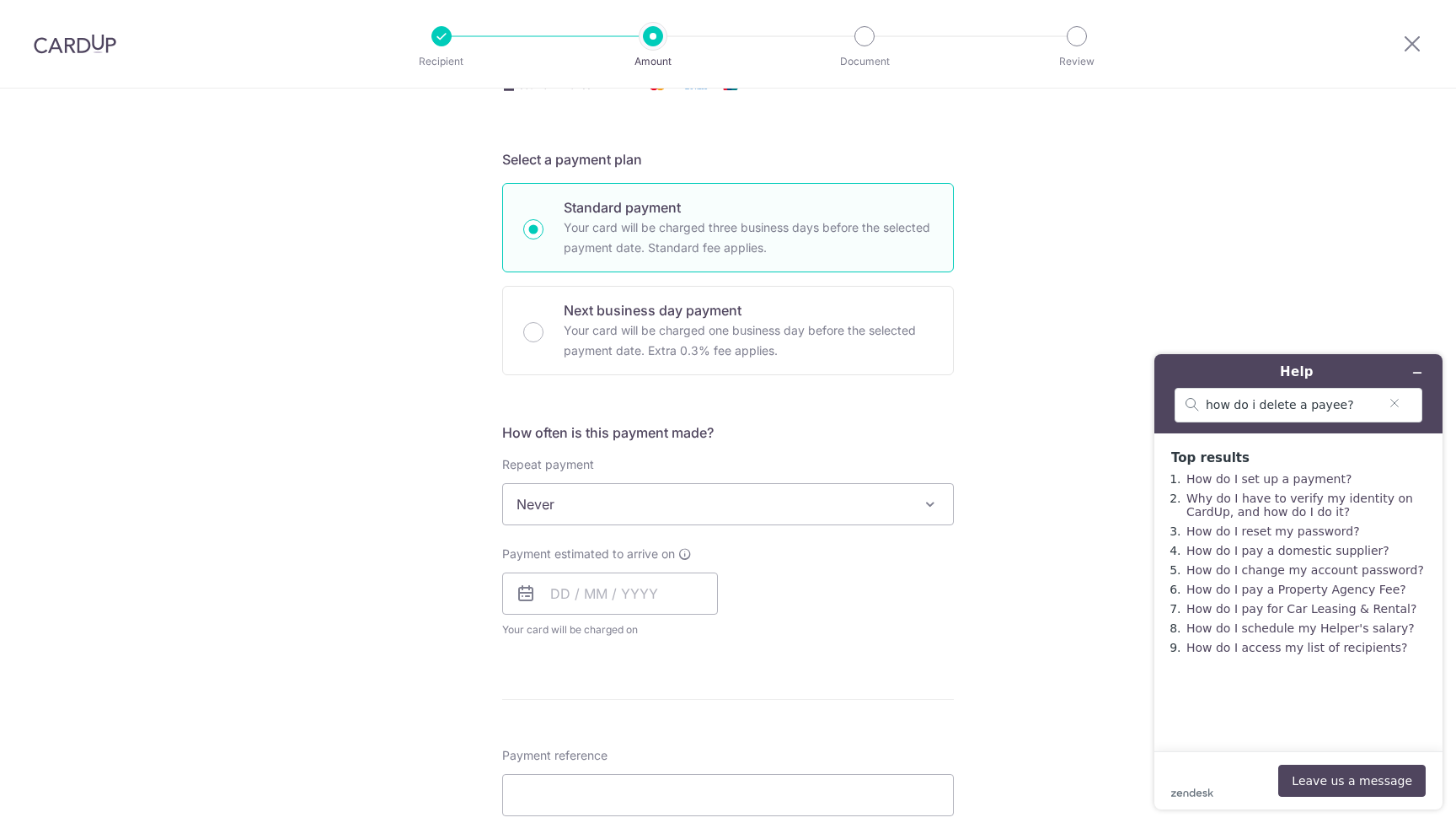
scroll to position [224, 0]
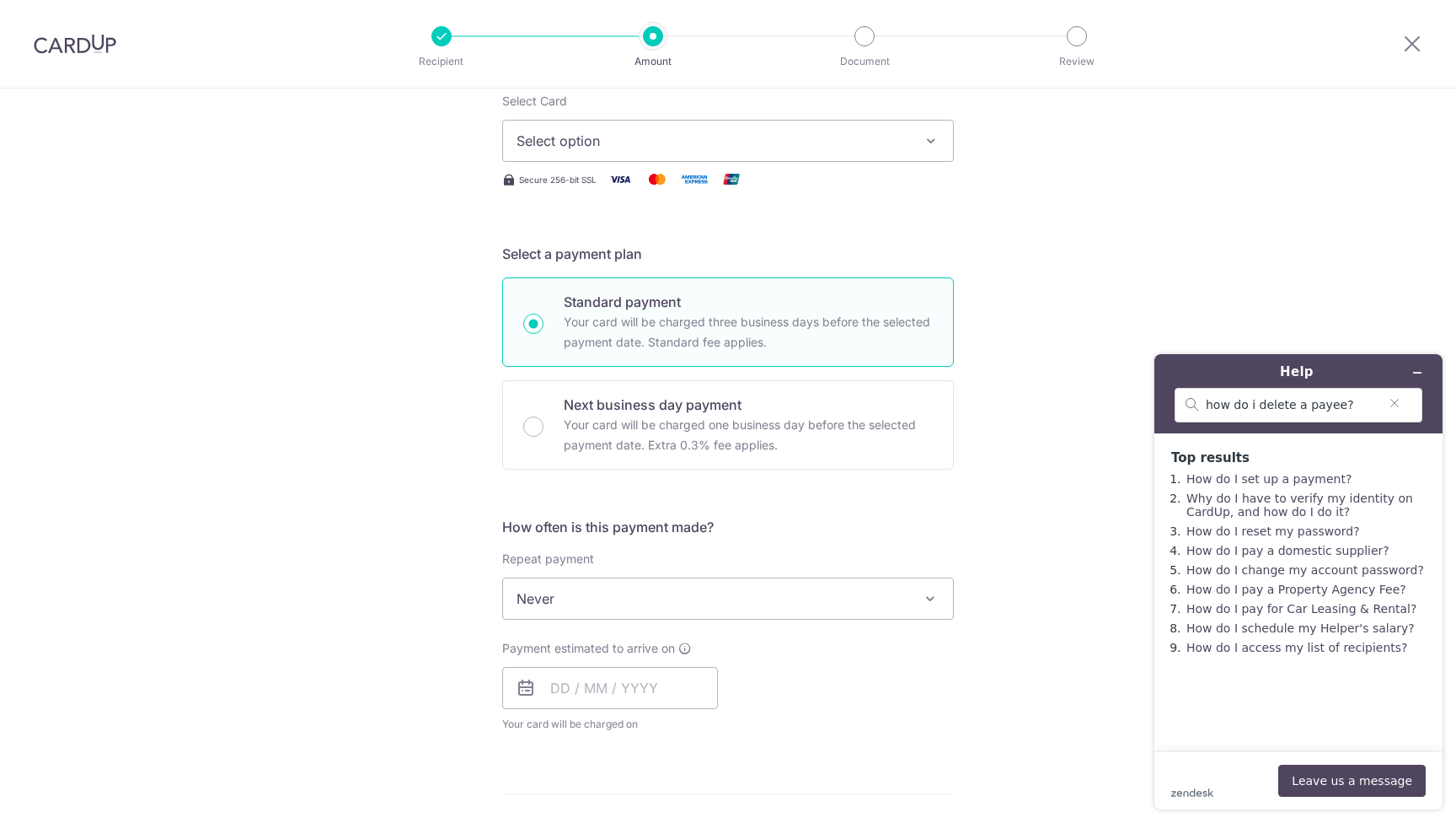
click at [921, 594] on span at bounding box center [930, 599] width 21 height 21
click at [1024, 591] on div "Tell us more about your payment Enter payment amount SGD Recipient added succes…" at bounding box center [728, 626] width 1456 height 1525
click at [556, 679] on input "text" at bounding box center [610, 684] width 215 height 42
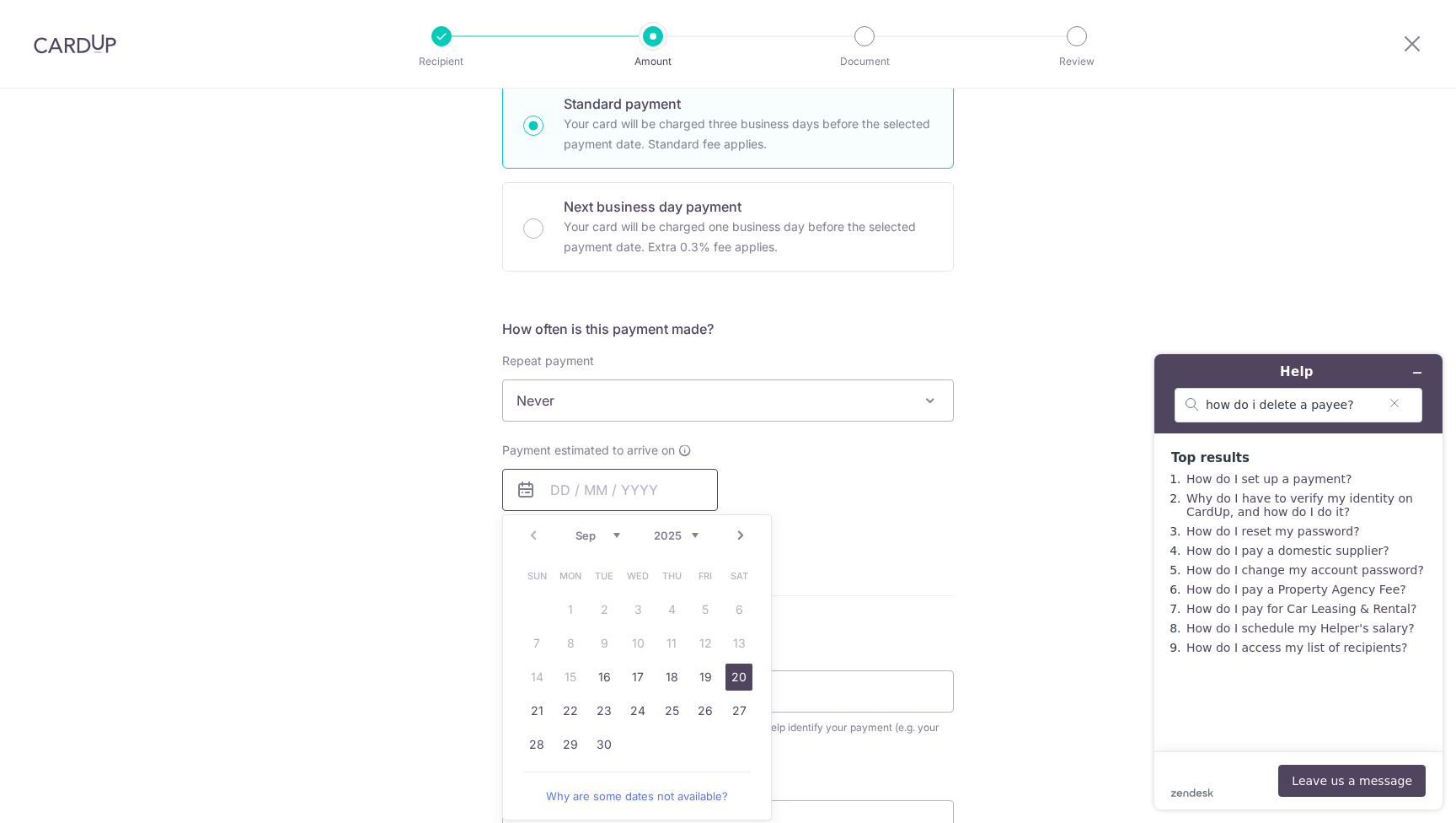
scroll to position [425, 0]
click at [708, 707] on link "26" at bounding box center [705, 707] width 27 height 27
type input "26/09/2025"
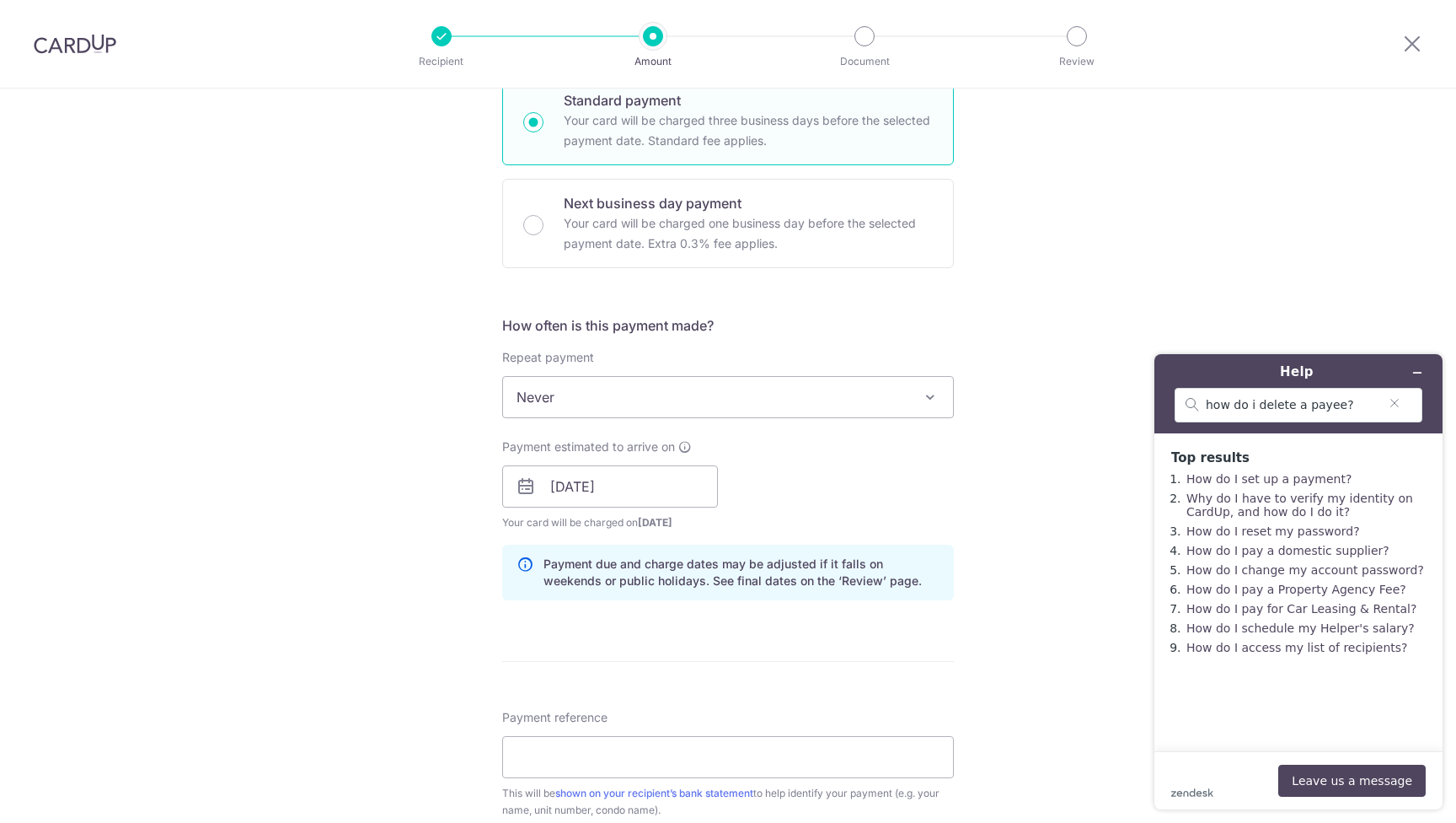
click at [1035, 701] on div "Tell us more about your payment Enter payment amount SGD Recipient added succes…" at bounding box center [728, 460] width 1456 height 1594
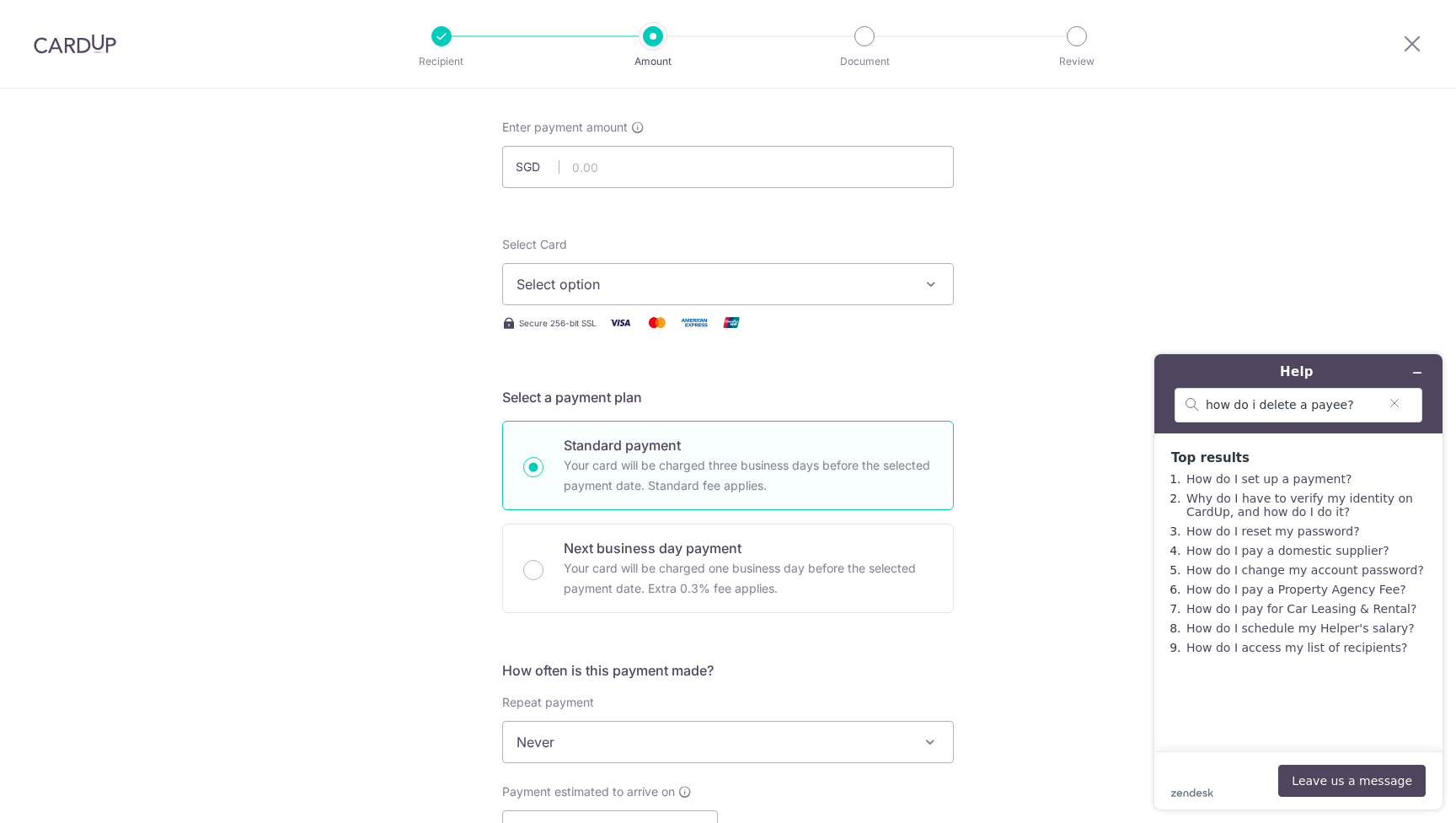
scroll to position [35, 0]
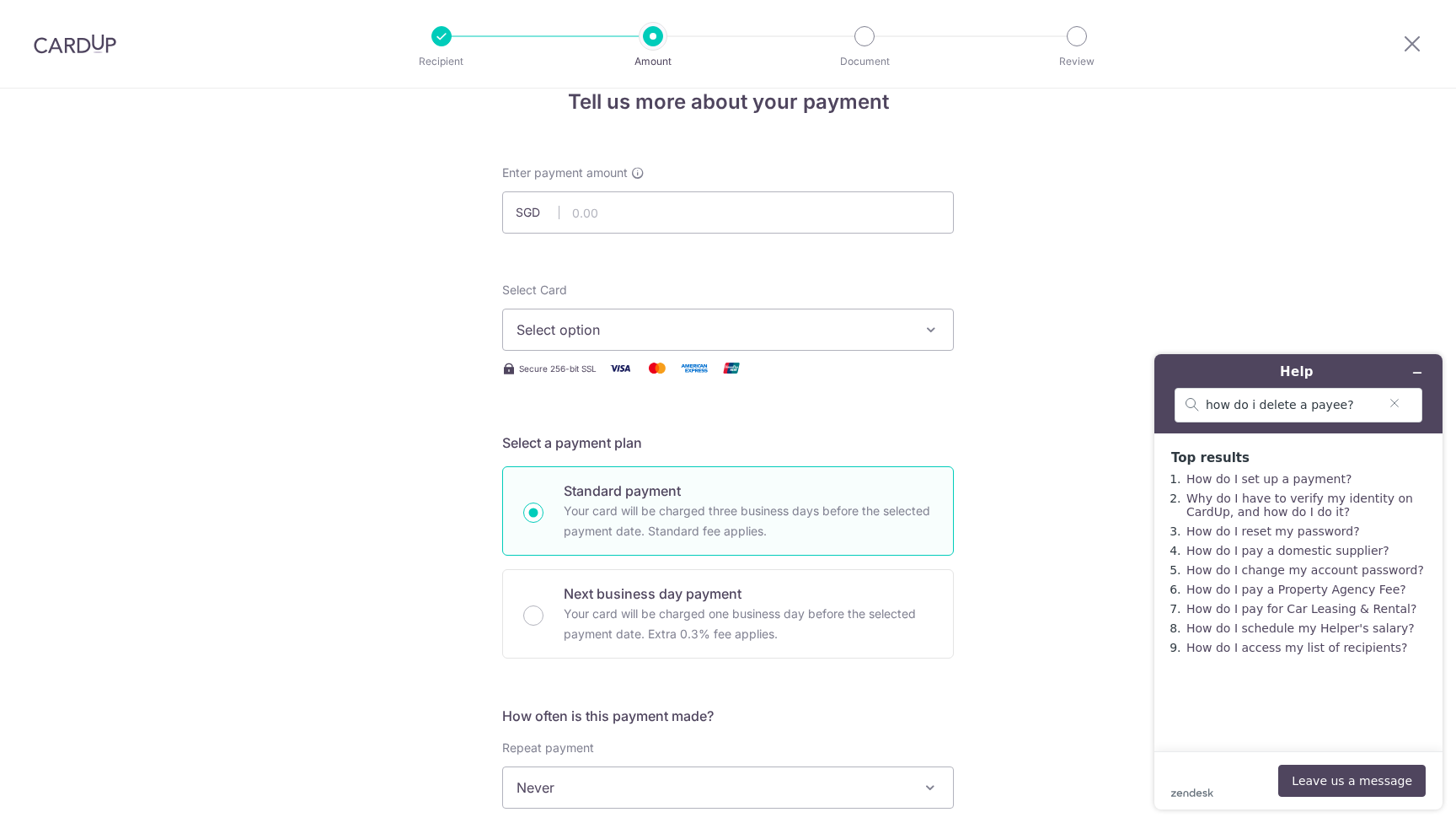
click at [923, 328] on icon "button" at bounding box center [931, 329] width 17 height 17
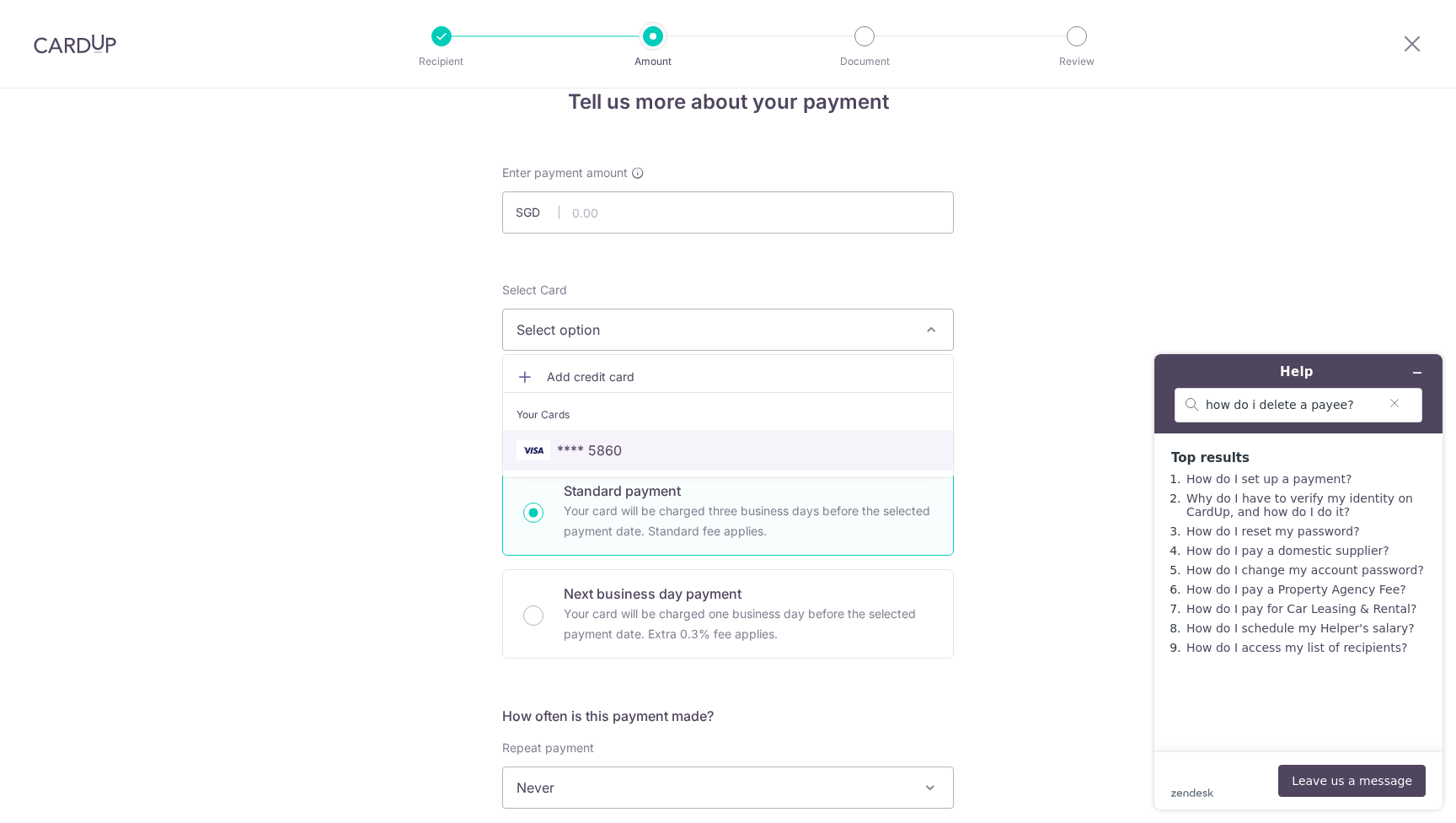
click at [614, 443] on span "**** 5860" at bounding box center [589, 450] width 65 height 21
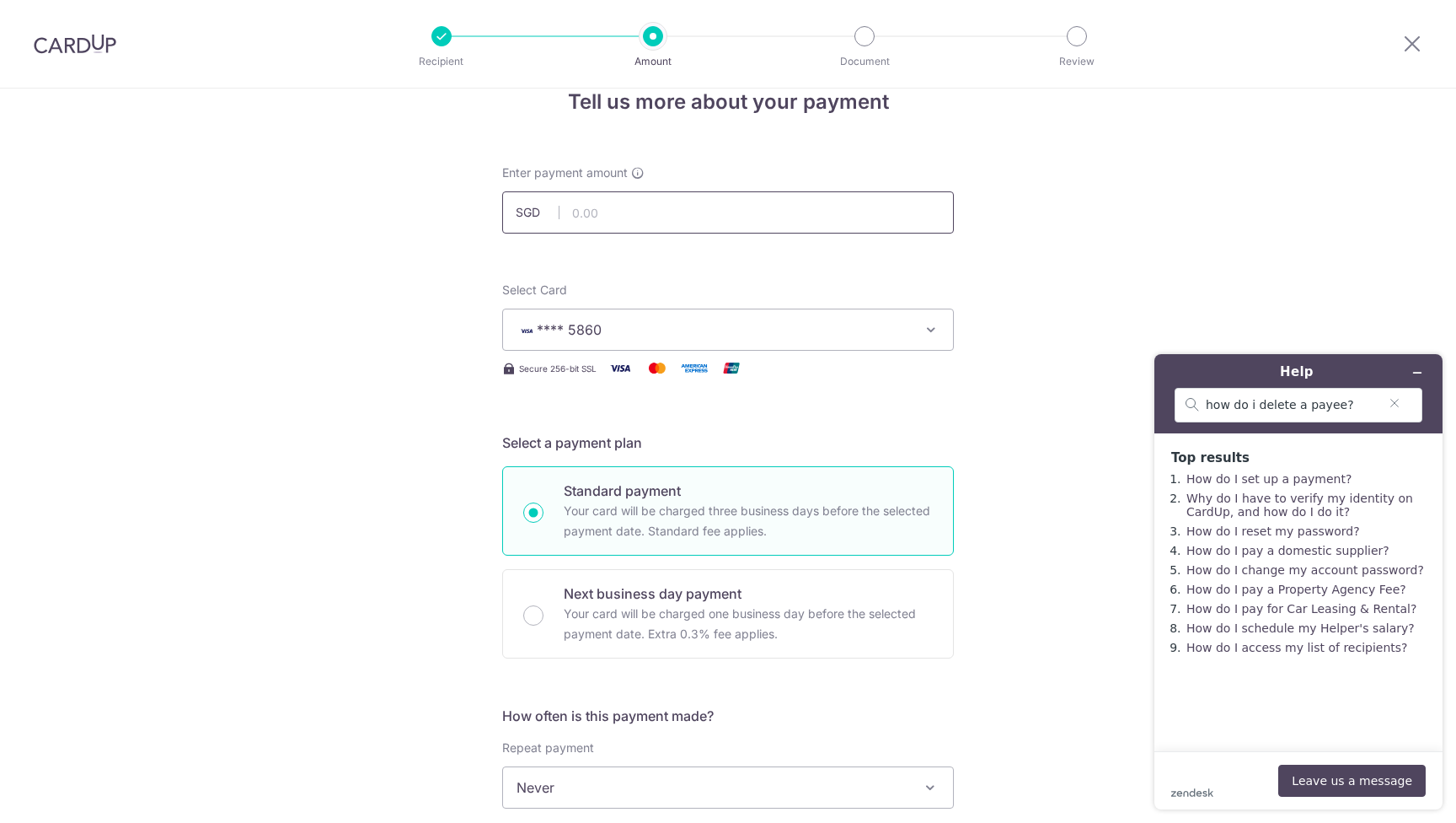
click at [630, 215] on input "text" at bounding box center [728, 212] width 452 height 42
type input "1,385.50"
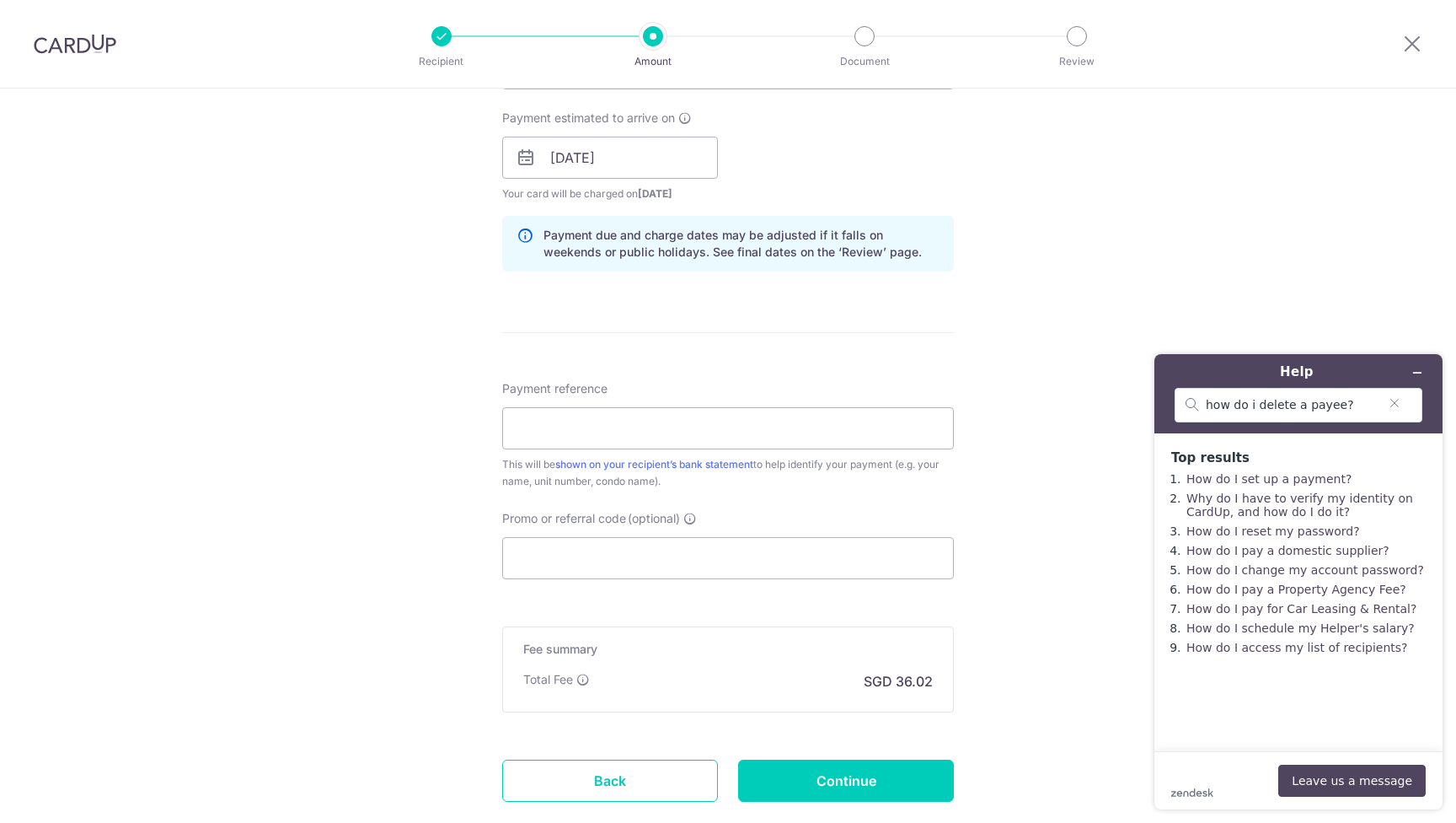
scroll to position [843, 0]
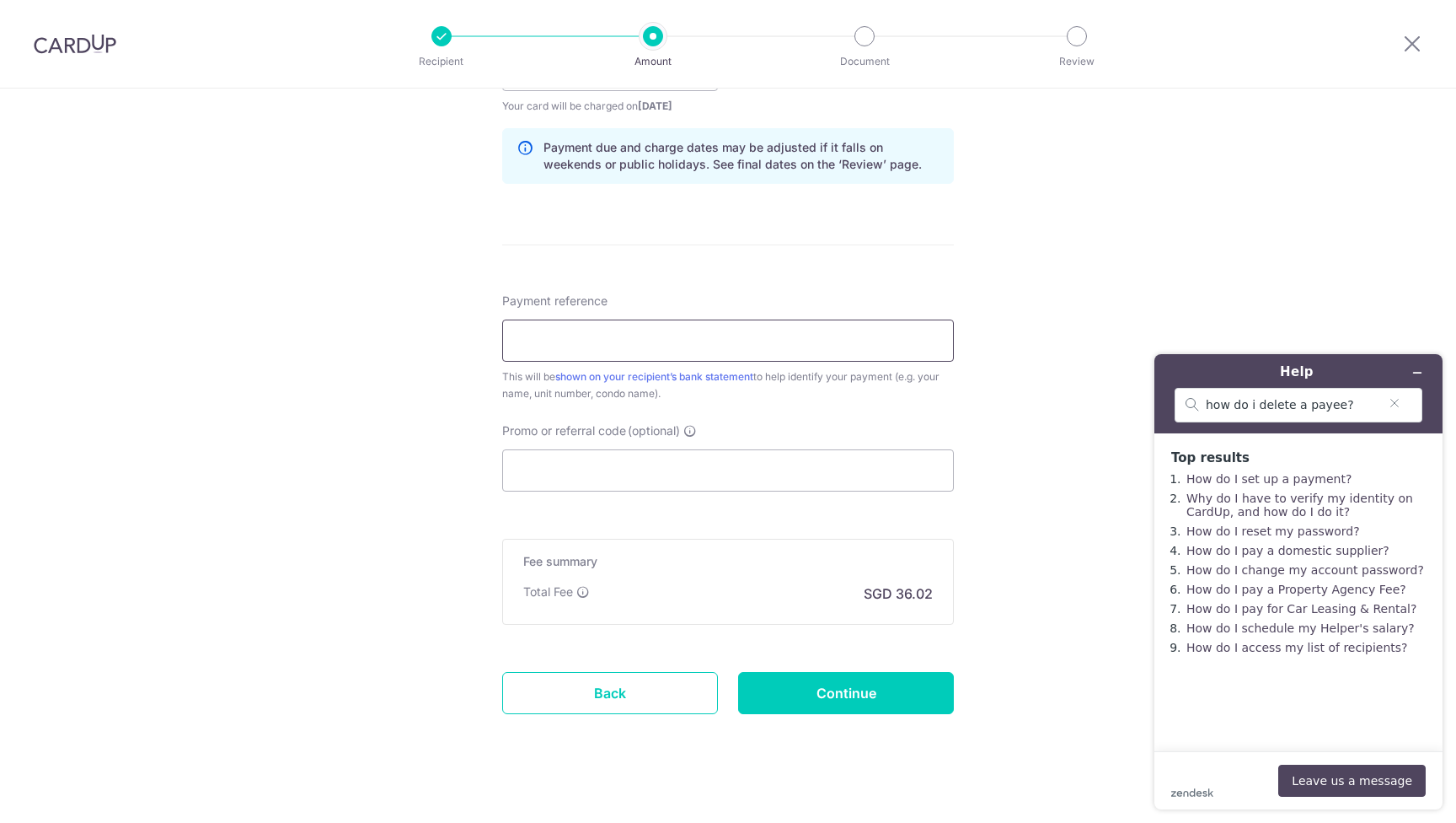
click at [589, 347] on input "Payment reference" at bounding box center [728, 340] width 452 height 42
click at [530, 480] on input "Promo or referral code (optional)" at bounding box center [728, 470] width 452 height 42
click at [543, 341] on input "Payment reference" at bounding box center [728, 340] width 452 height 42
paste input "0 3 4 - 0 5 - 2 6"
click at [1051, 461] on div "Tell us more about your payment Enter payment amount SGD 1,385.50 1385.50 Recip…" at bounding box center [728, 43] width 1456 height 1594
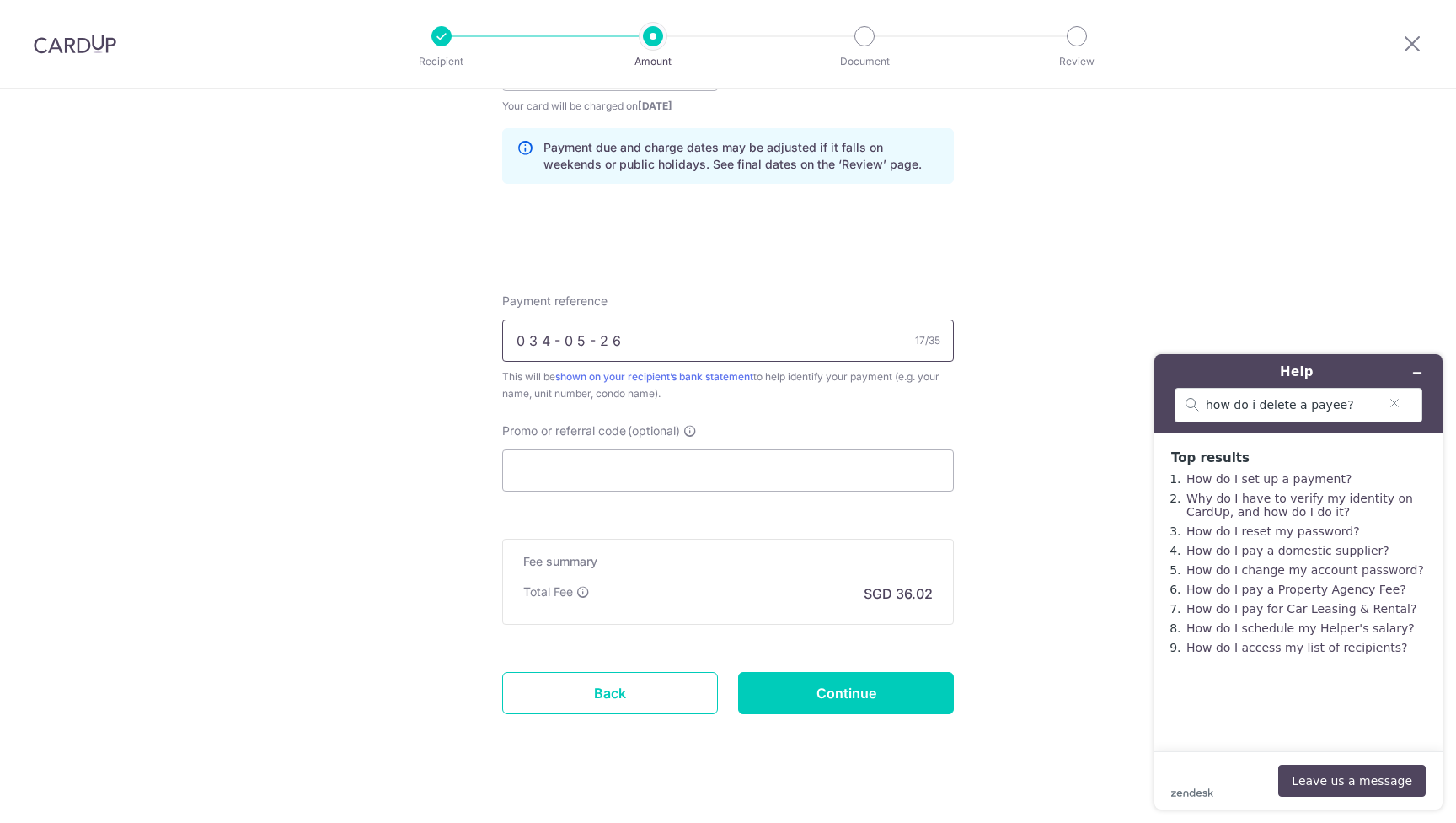
click at [536, 337] on input "0 3 4 - 0 5 - 2 6" at bounding box center [728, 340] width 452 height 42
type input "[PHONE_NUMBER]"
click at [1053, 433] on div "Tell us more about your payment Enter payment amount SGD 1,385.50 1385.50 Recip…" at bounding box center [728, 43] width 1456 height 1594
click at [644, 471] on input "Promo or referral code (optional)" at bounding box center [728, 470] width 452 height 42
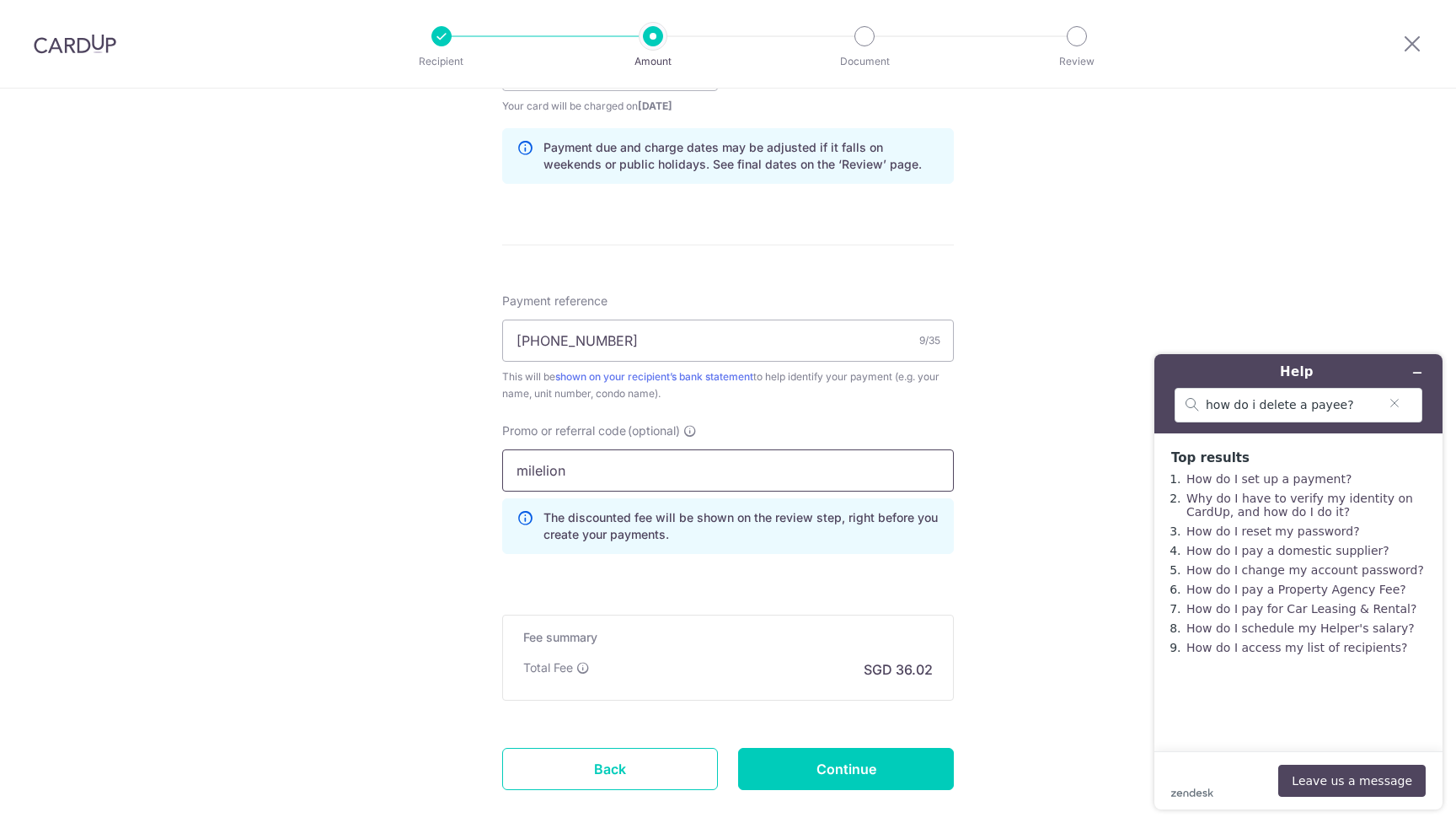
type input "milelion"
click at [1010, 595] on div "Tell us more about your payment Enter payment amount SGD 1,385.50 1385.50 Recip…" at bounding box center [728, 81] width 1456 height 1670
click at [1414, 373] on icon "Minimise widget" at bounding box center [1417, 372] width 12 height 12
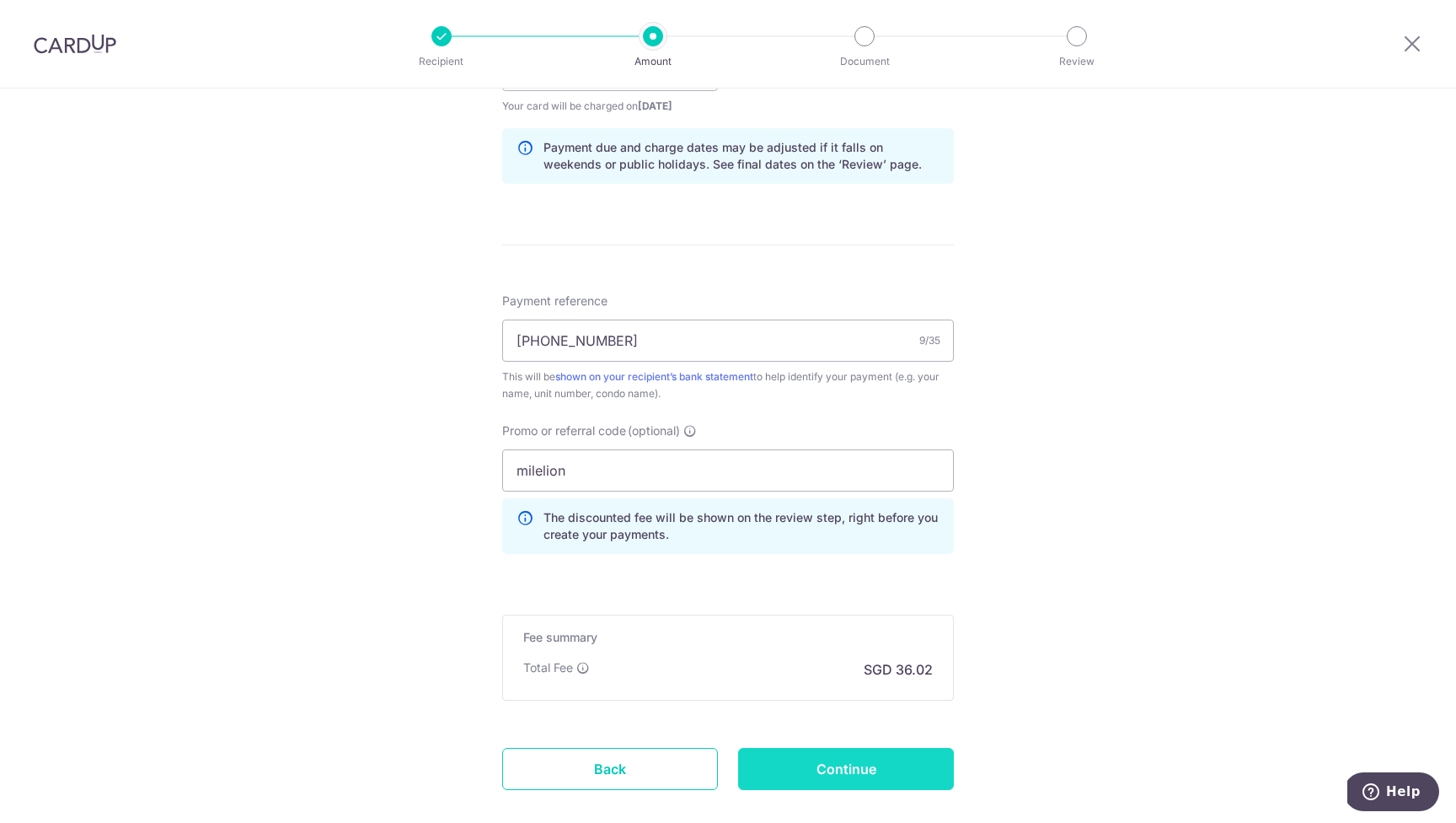
click at [836, 771] on input "Continue" at bounding box center [846, 768] width 215 height 42
type input "Create Schedule"
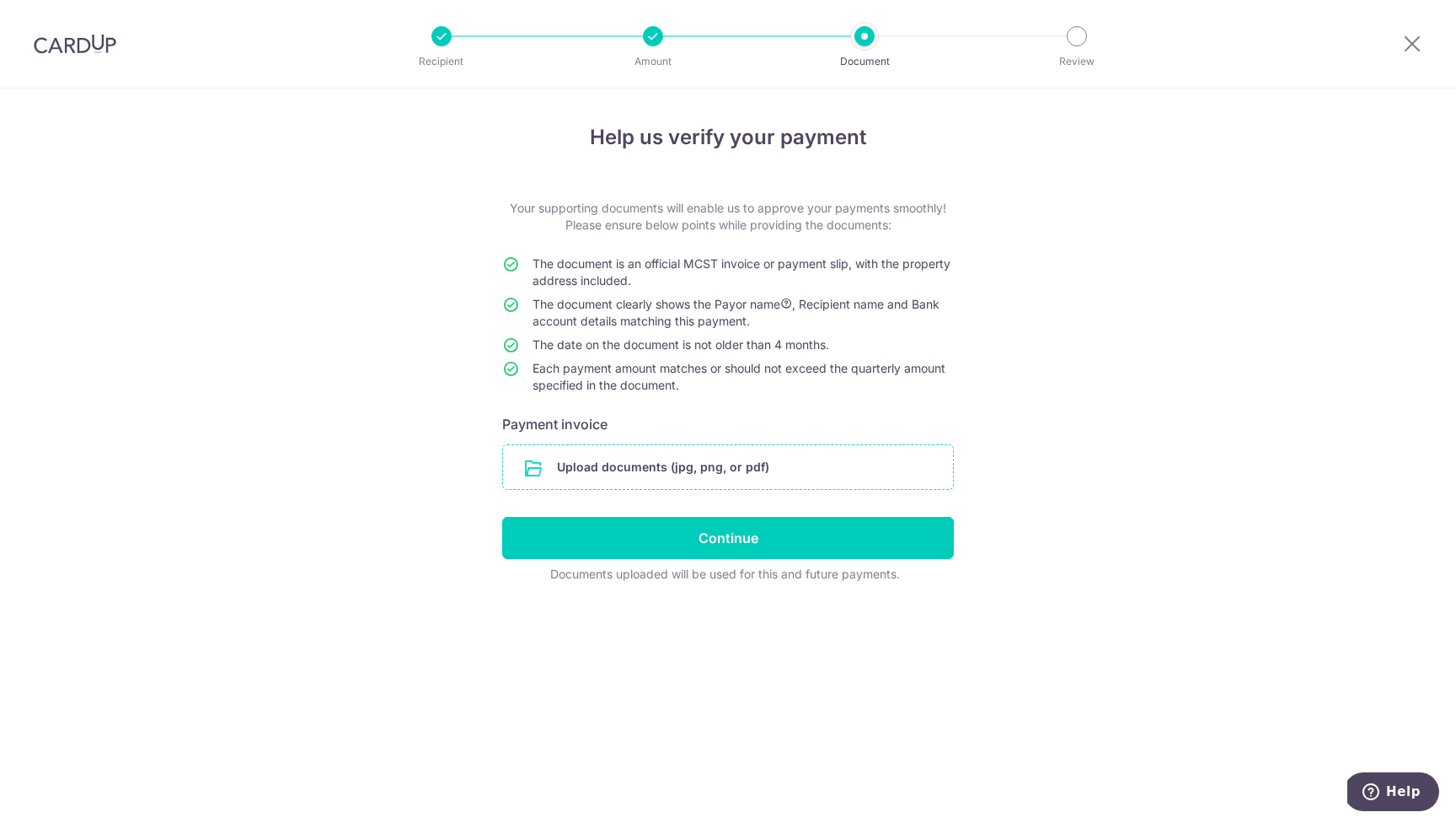
click at [772, 471] on input "file" at bounding box center [728, 467] width 450 height 44
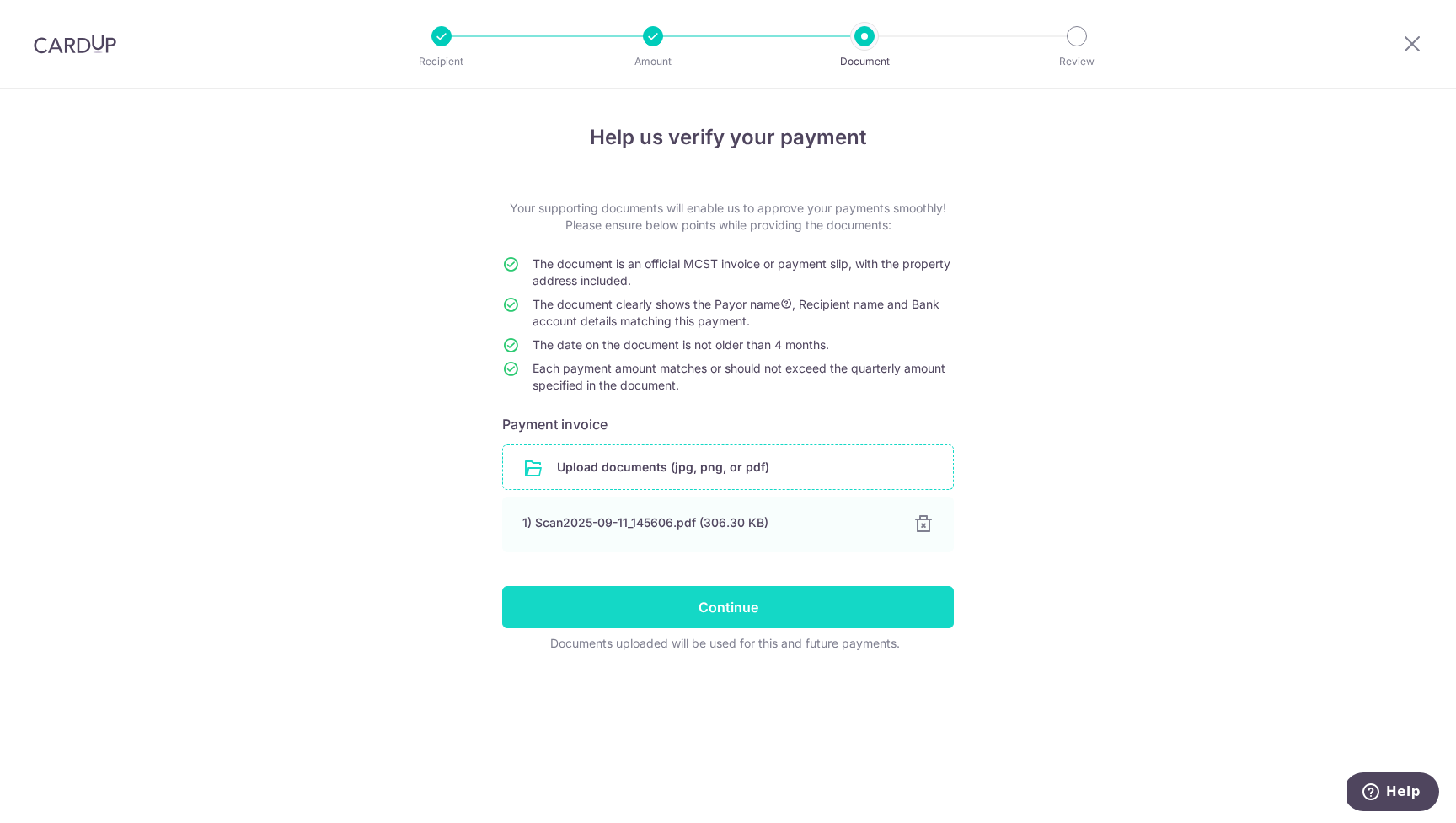
click at [897, 608] on input "Continue" at bounding box center [728, 607] width 452 height 42
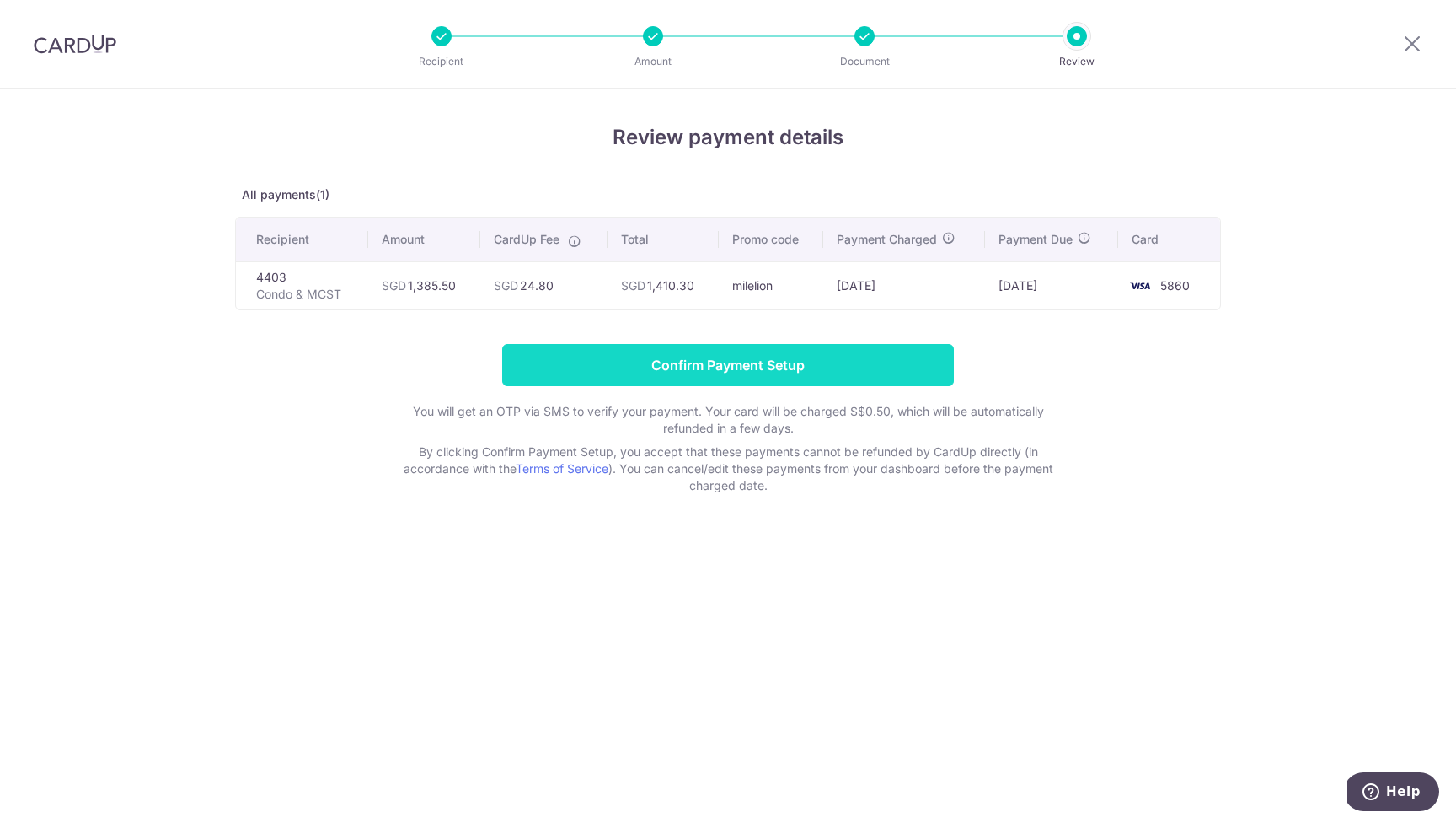
click at [746, 358] on input "Confirm Payment Setup" at bounding box center [728, 364] width 452 height 42
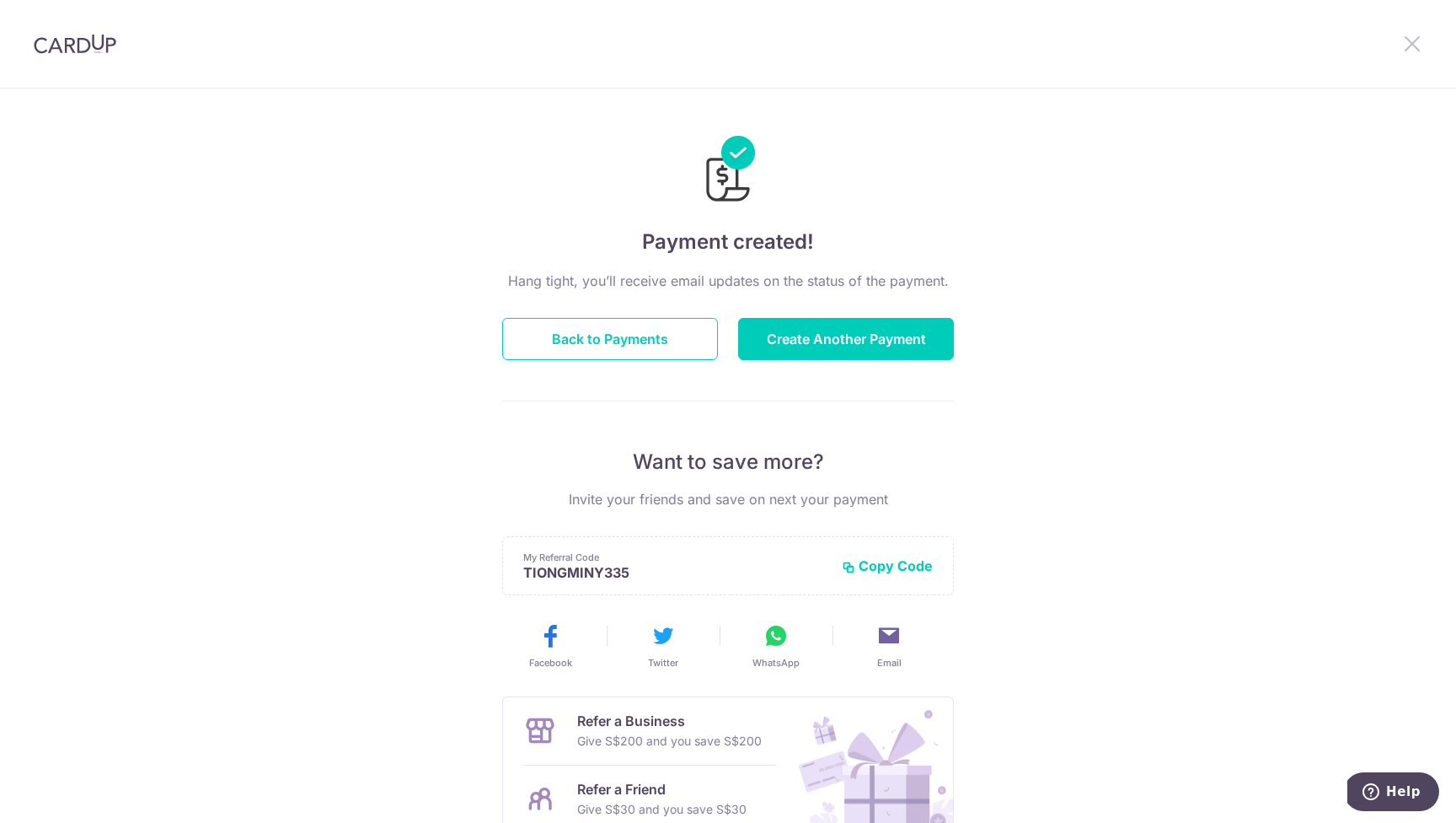
click at [1410, 39] on icon at bounding box center [1412, 43] width 21 height 21
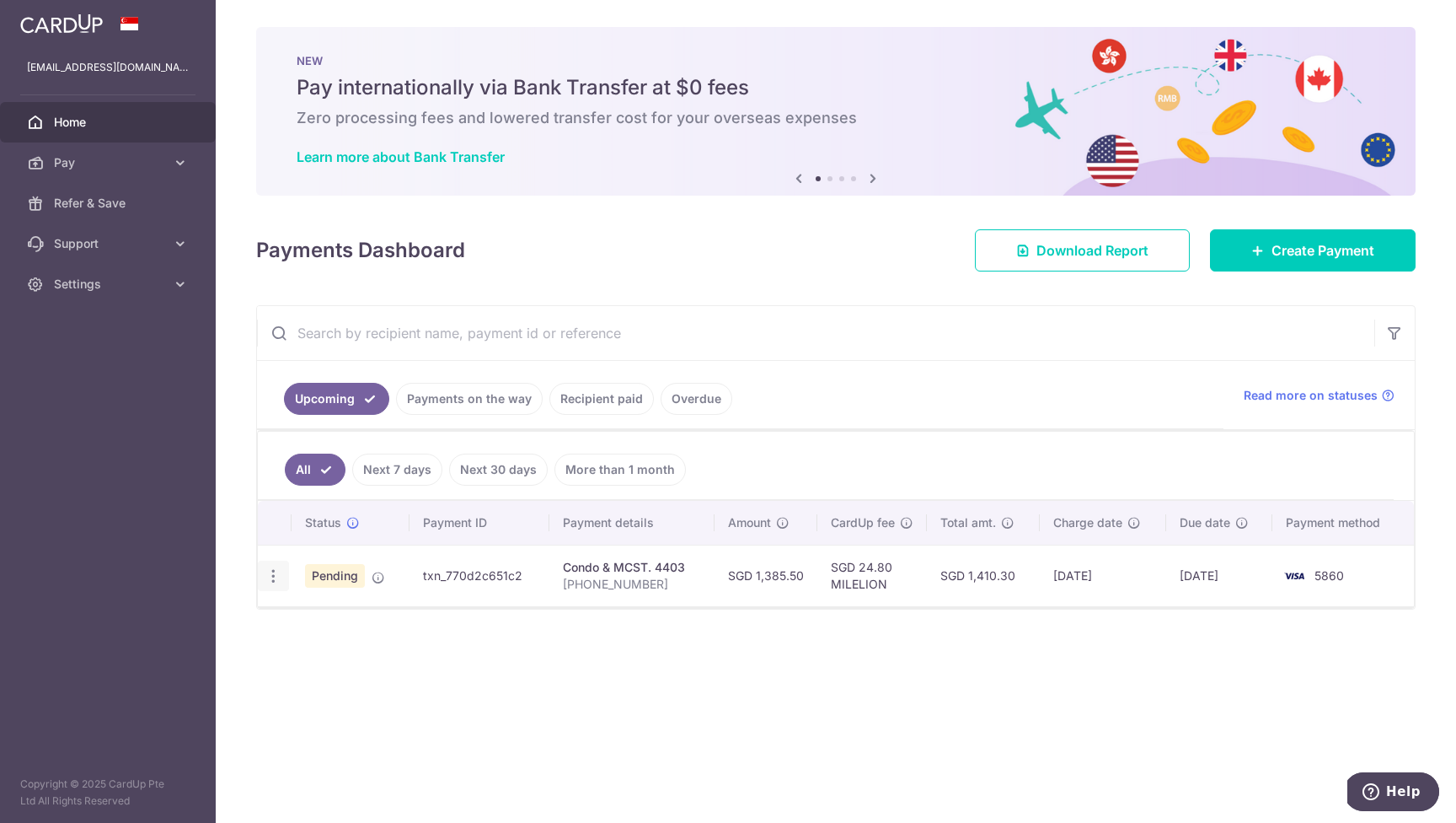
click at [275, 577] on icon "button" at bounding box center [274, 576] width 18 height 18
click at [717, 773] on div "× Pause Schedule Pause all future payments in this series Pause just this one p…" at bounding box center [835, 411] width 1241 height 823
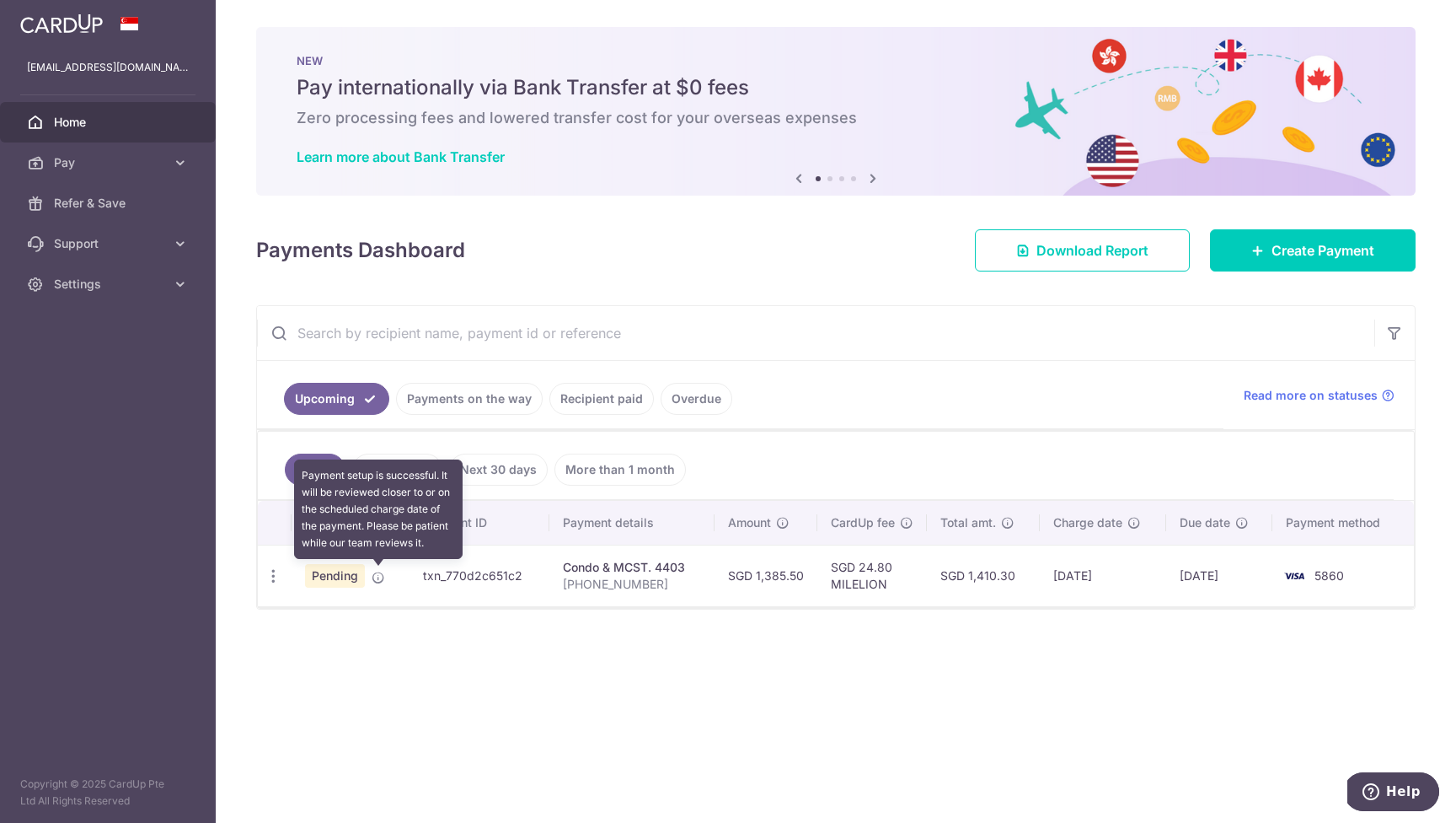
click at [380, 575] on icon at bounding box center [378, 577] width 13 height 13
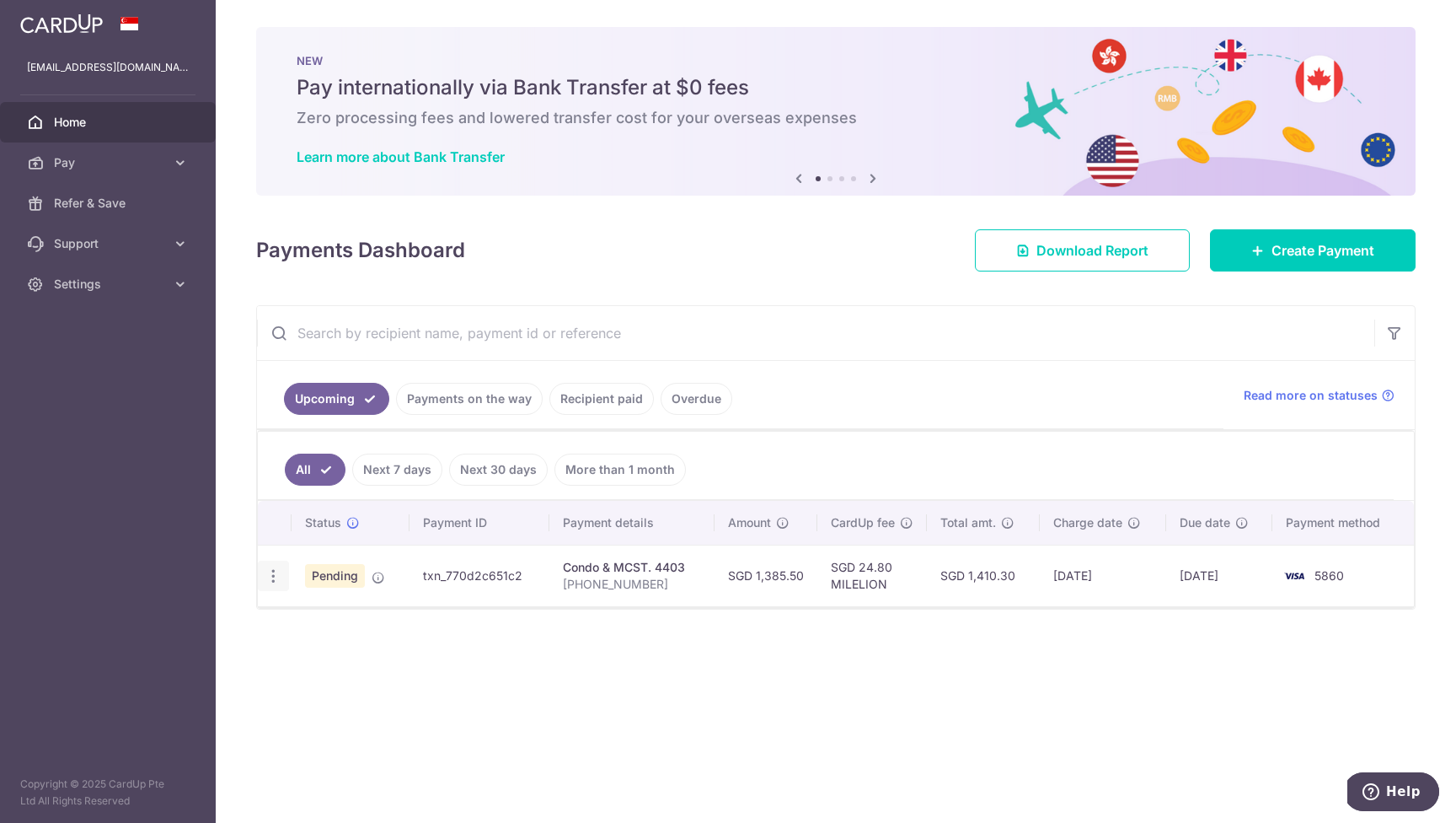
click at [271, 576] on icon "button" at bounding box center [274, 576] width 18 height 18
click at [383, 661] on span "Cancel payment" at bounding box center [363, 663] width 113 height 21
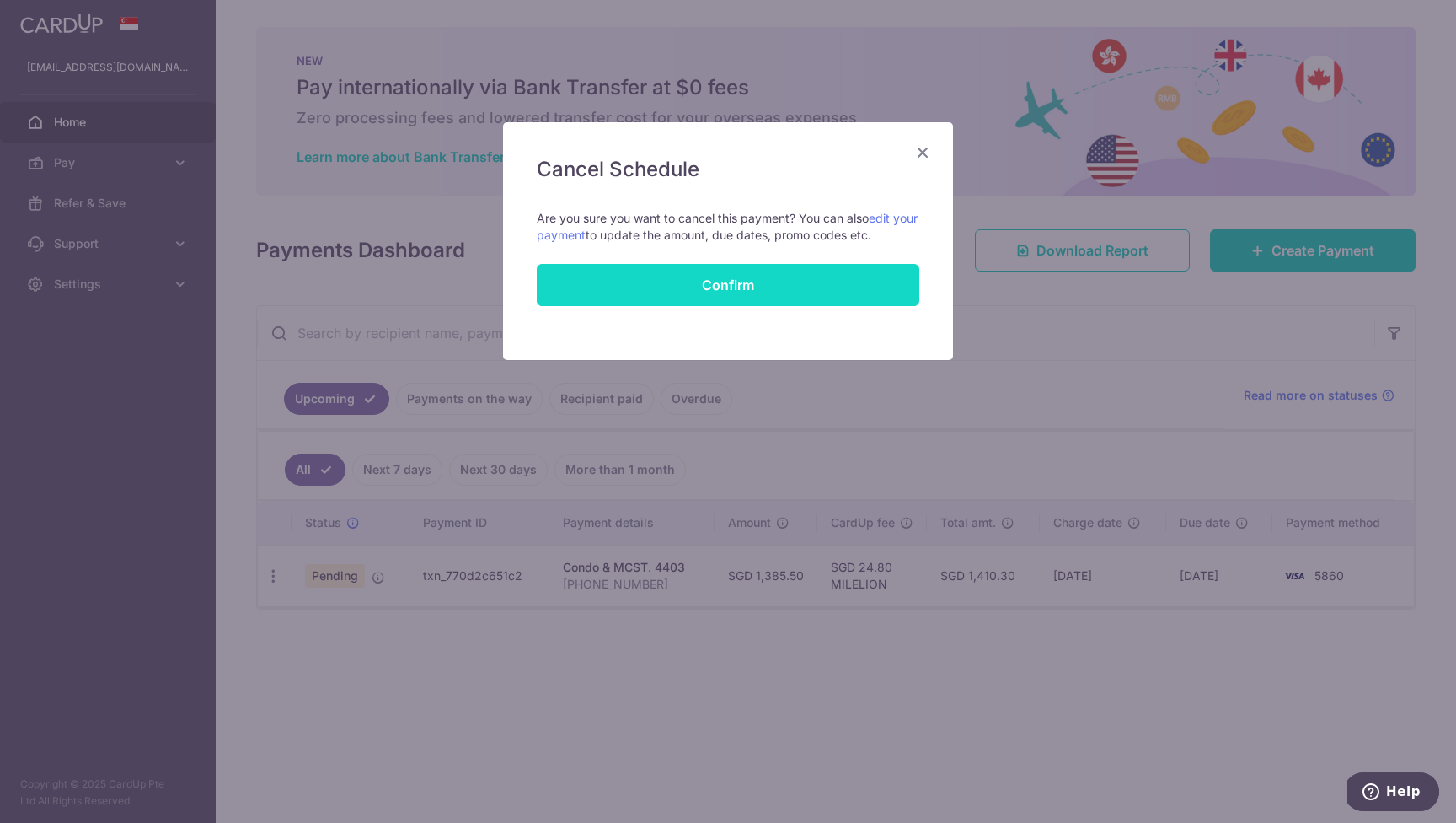
click at [779, 285] on button "Confirm" at bounding box center [728, 285] width 383 height 42
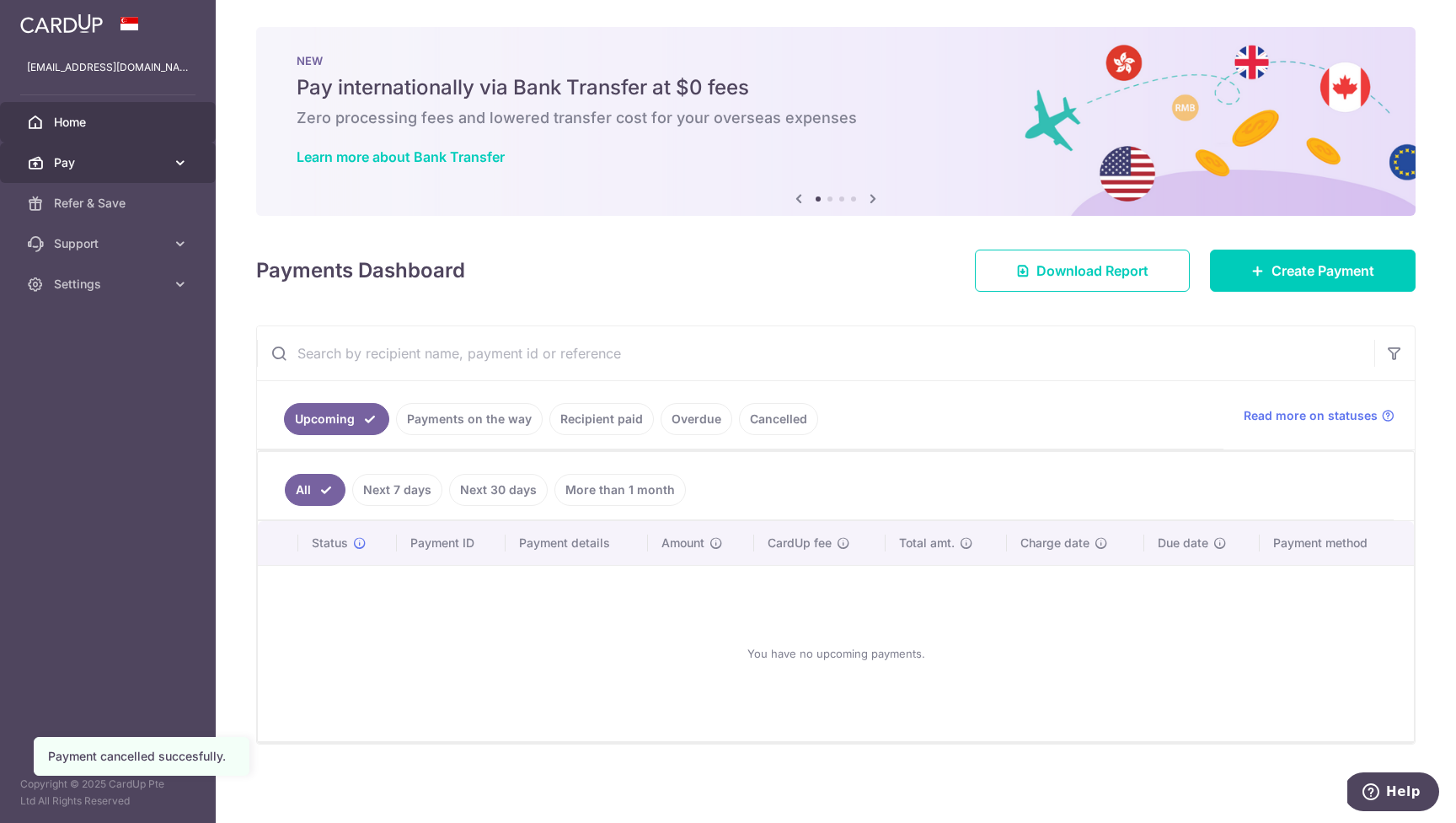
click at [118, 162] on span "Pay" at bounding box center [109, 162] width 111 height 17
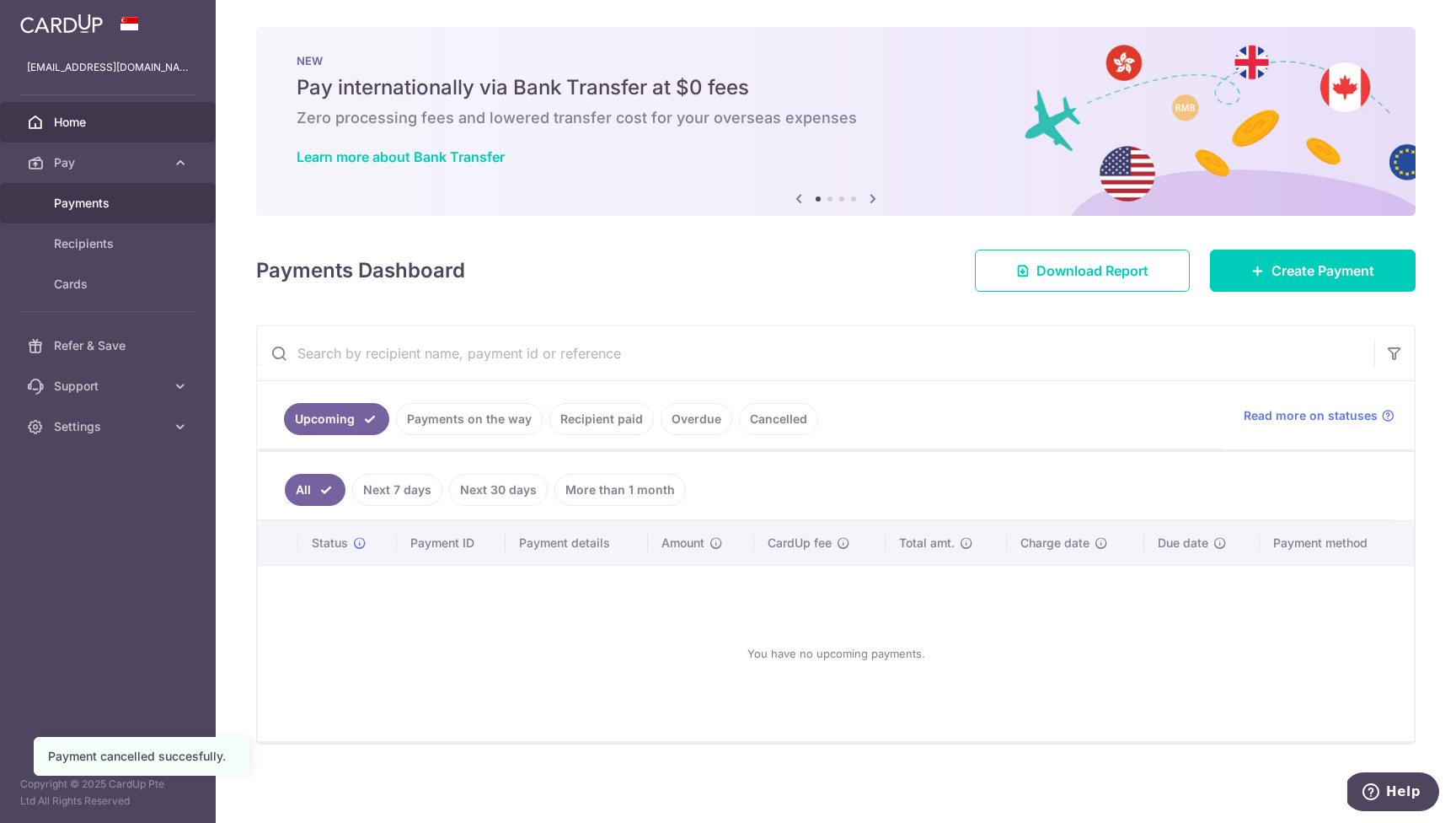
click at [119, 203] on span "Payments" at bounding box center [109, 203] width 111 height 17
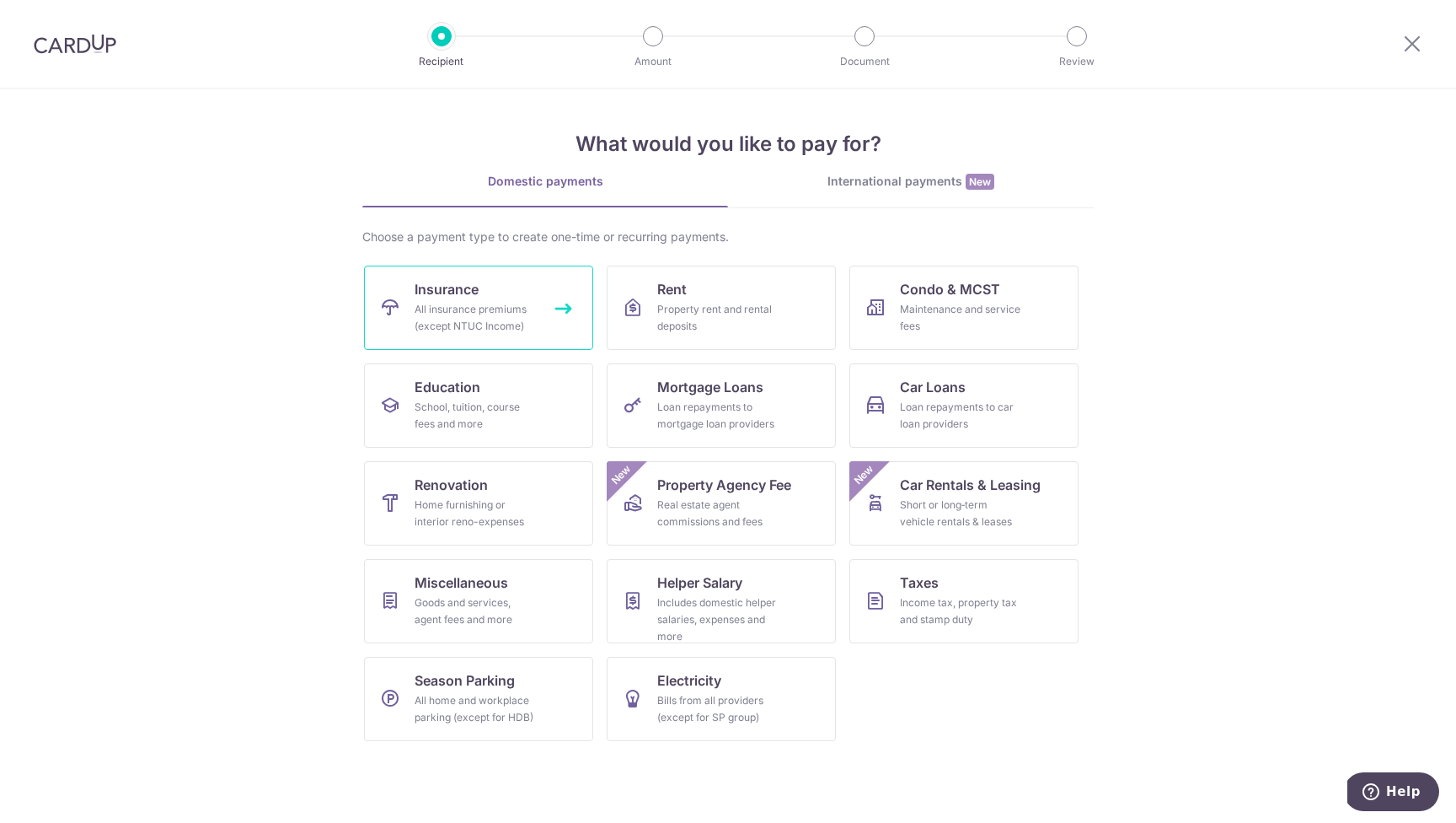
click at [499, 310] on div "All insurance premiums (except NTUC Income)" at bounding box center [475, 318] width 121 height 34
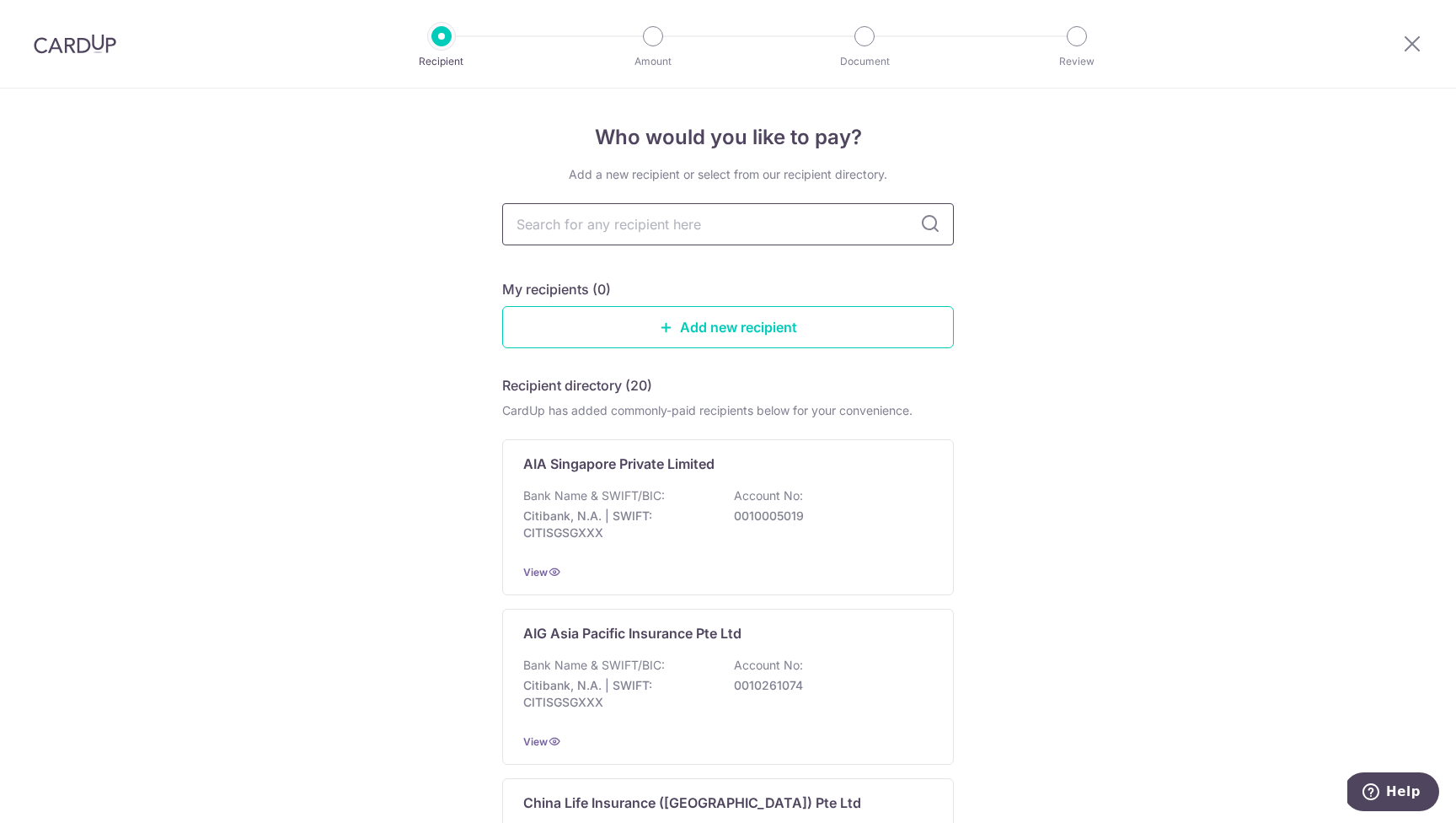
click at [621, 226] on input "text" at bounding box center [728, 223] width 452 height 42
type input "manulif"
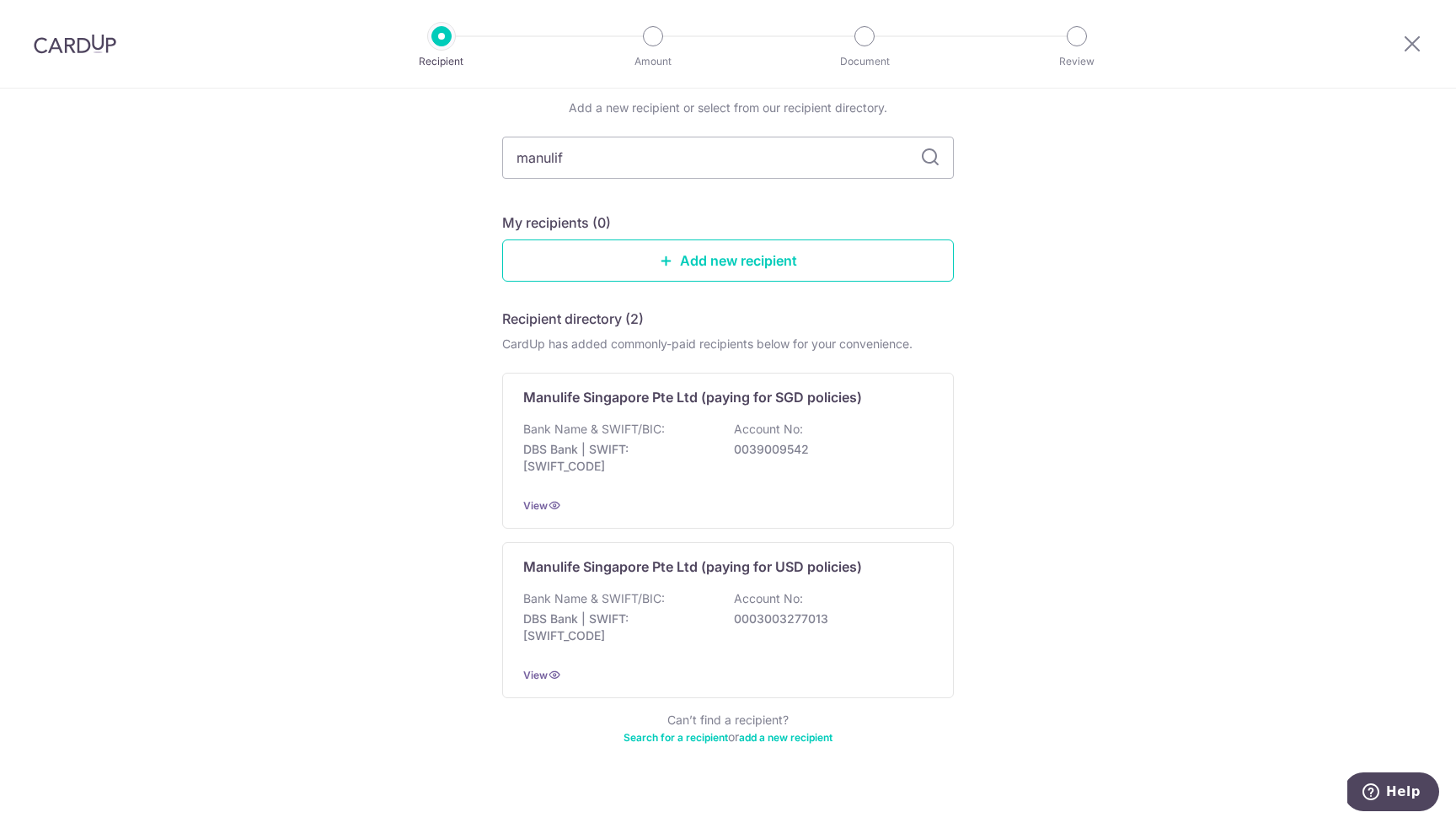
scroll to position [89, 0]
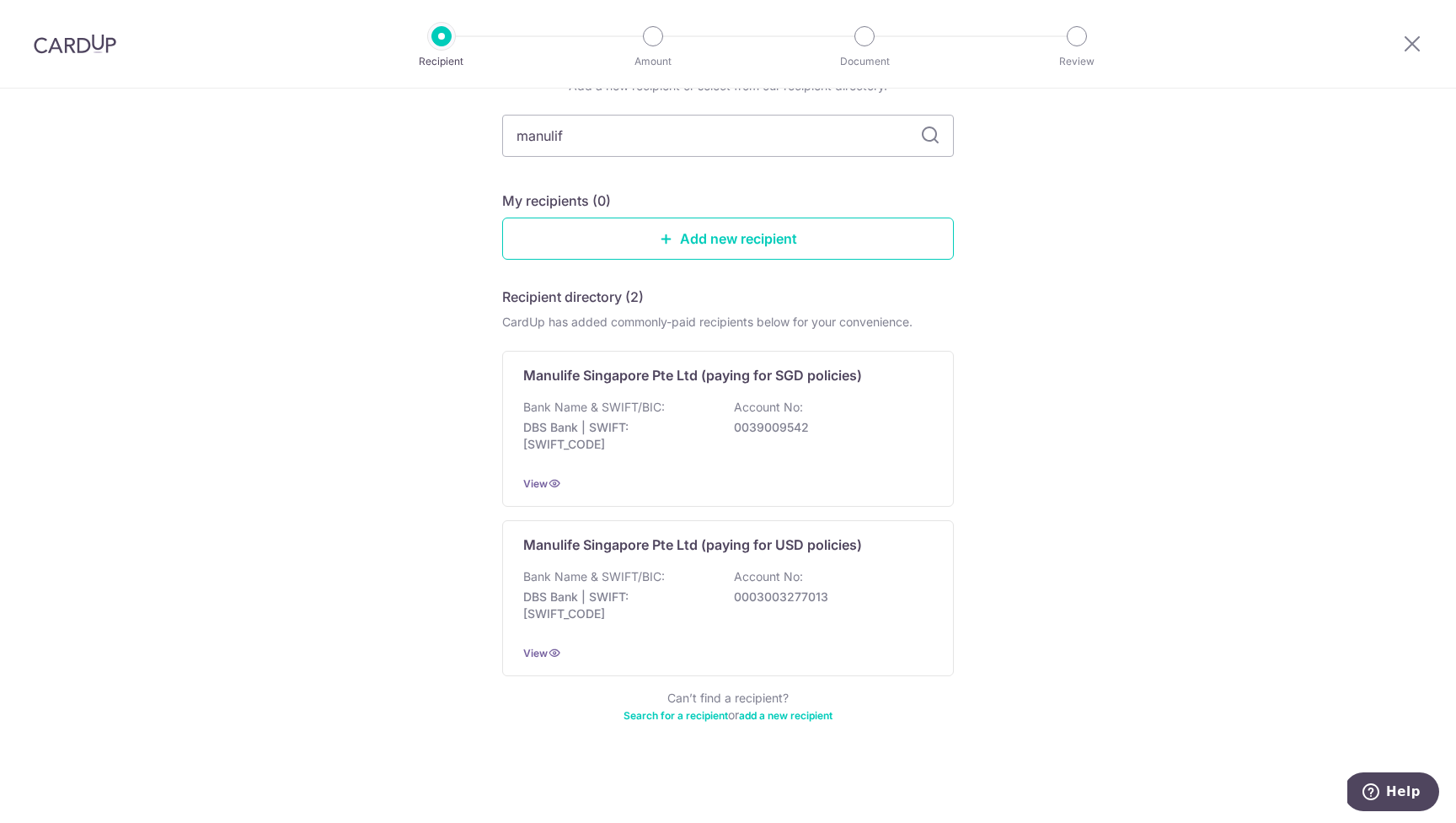
click at [1143, 452] on div "Who would you like to pay? Add a new recipient or select from our recipient dir…" at bounding box center [728, 411] width 1456 height 823
